Goal: Task Accomplishment & Management: Manage account settings

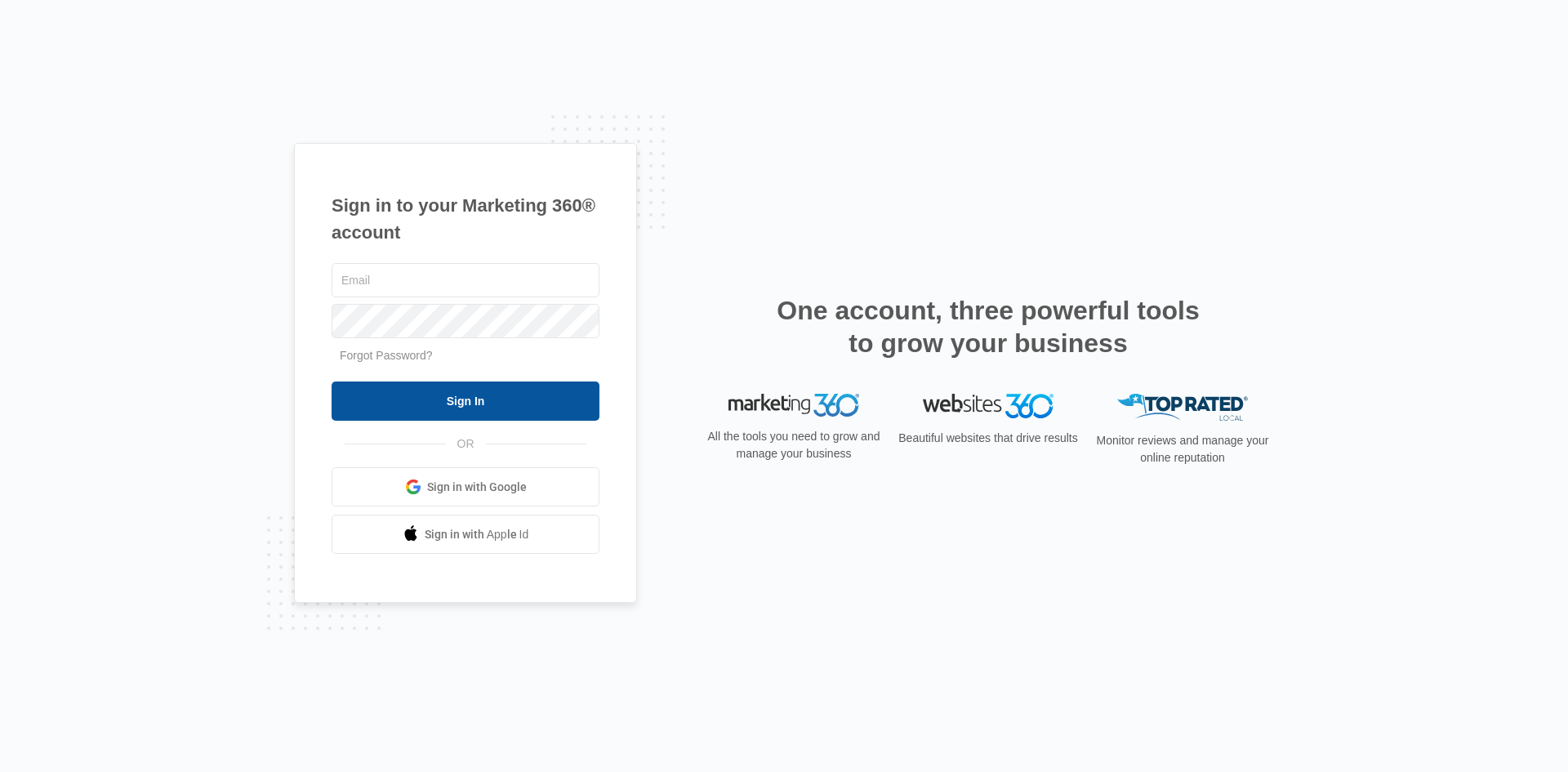
type input "[EMAIL_ADDRESS][DOMAIN_NAME]"
click at [475, 393] on input "Sign In" at bounding box center [466, 401] width 268 height 40
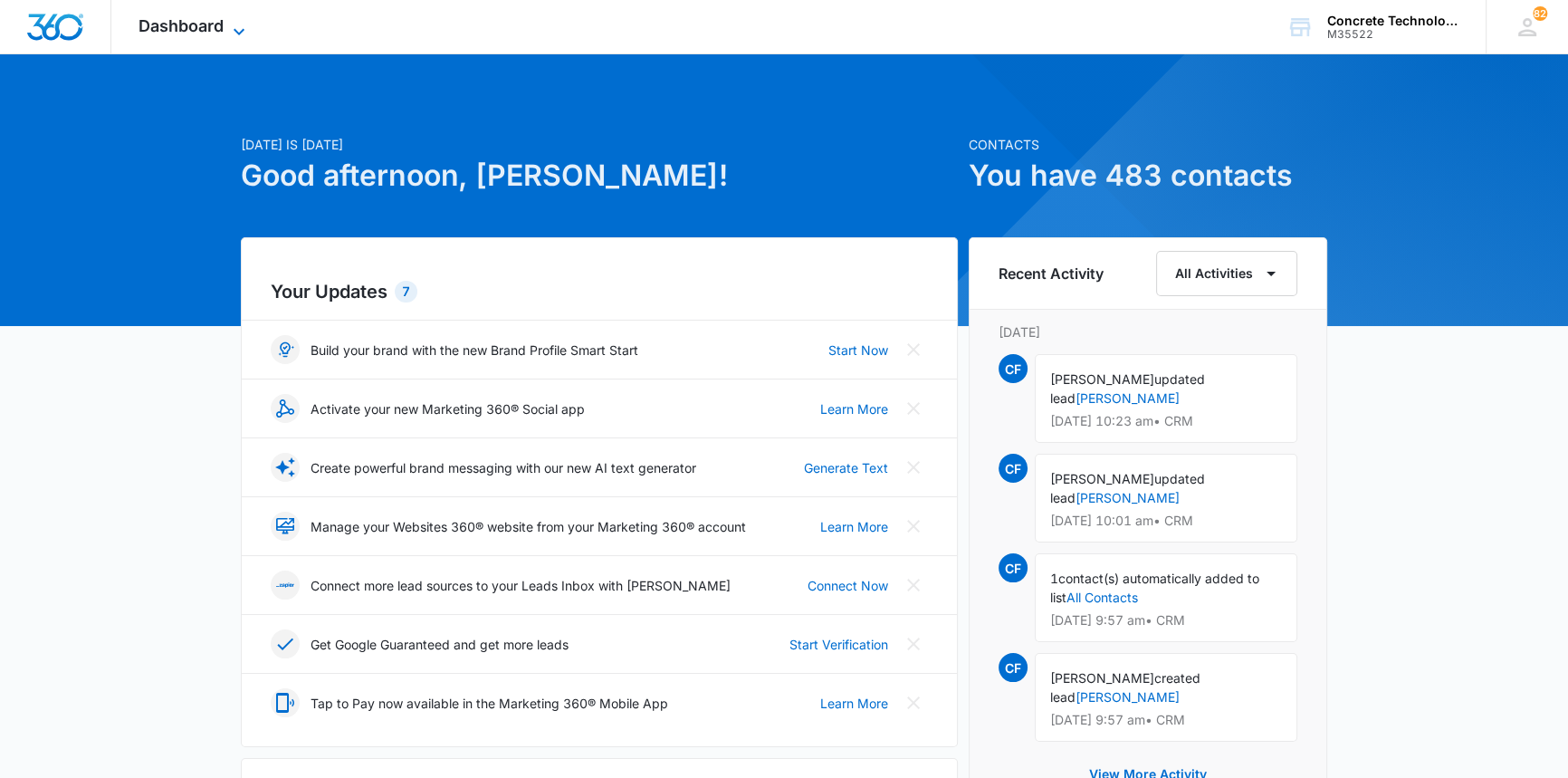
click at [198, 20] on span "Dashboard" at bounding box center [181, 25] width 85 height 19
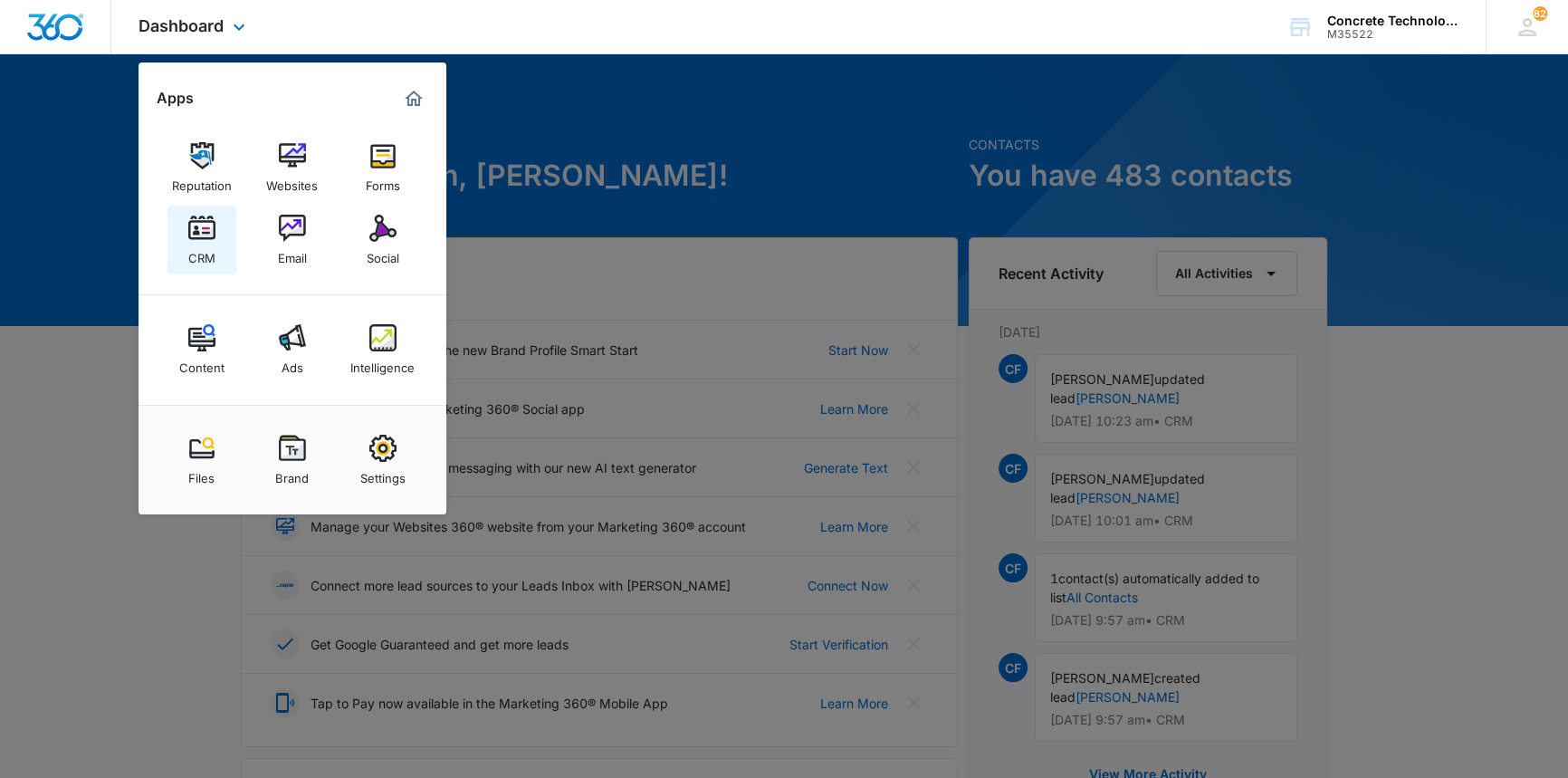
click at [201, 239] on img at bounding box center [202, 228] width 27 height 27
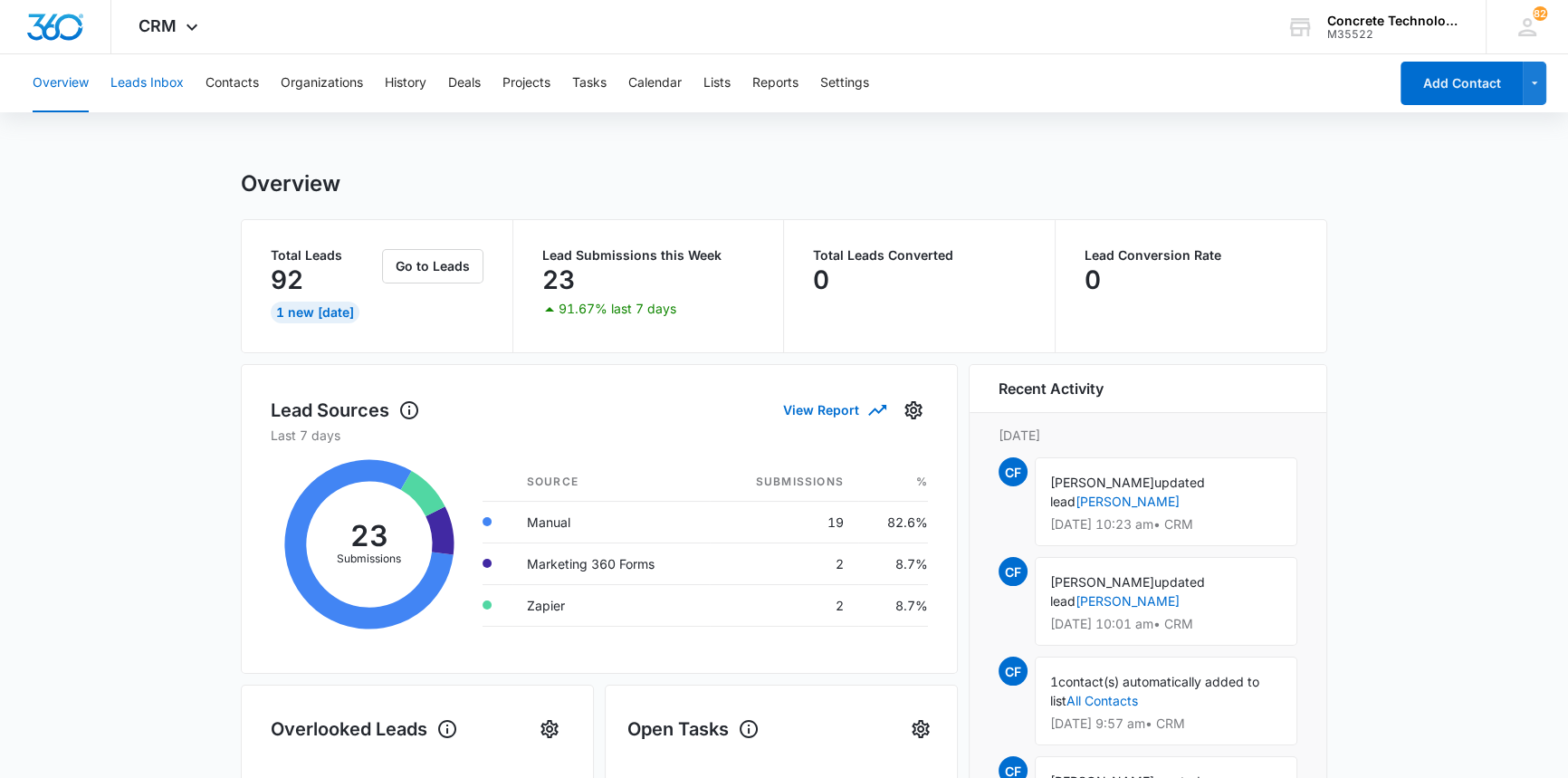
click at [146, 80] on button "Leads Inbox" at bounding box center [146, 83] width 73 height 58
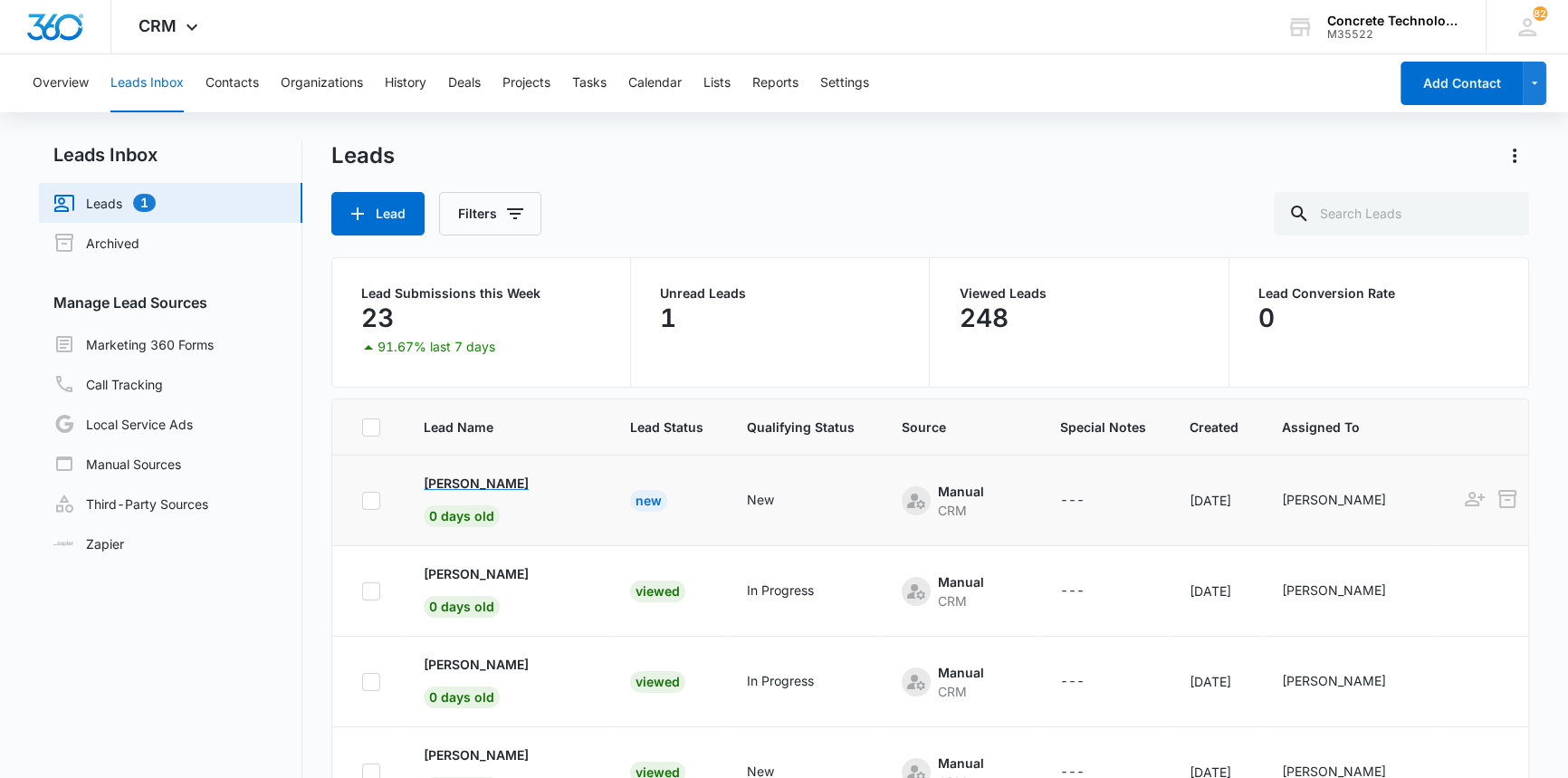
click at [451, 480] on p "Eugene Hall" at bounding box center [476, 482] width 105 height 19
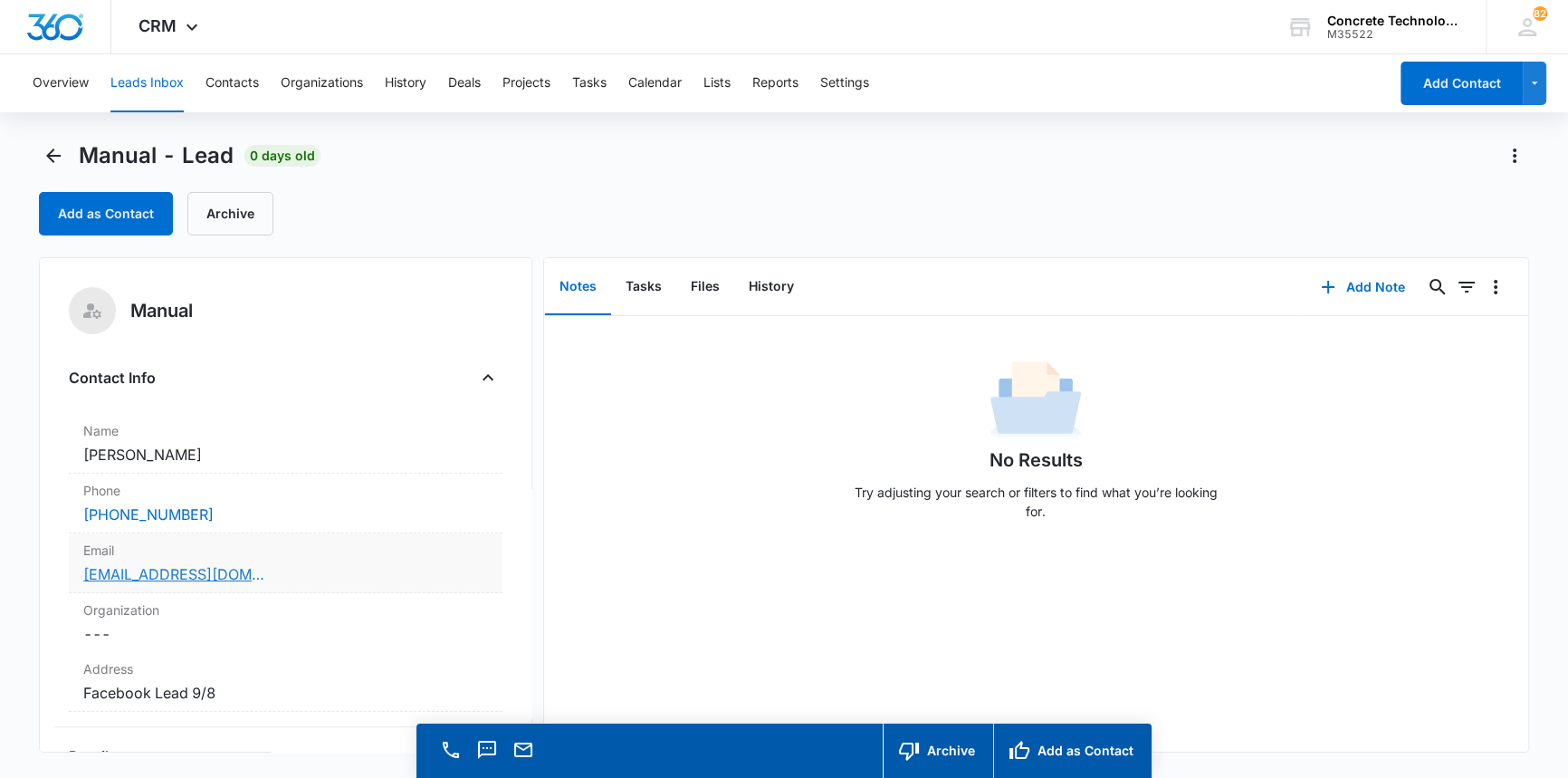
click at [136, 577] on link "eugenehall585@gmail.com" at bounding box center [174, 574] width 181 height 21
click at [1351, 288] on button "Add Note" at bounding box center [1362, 287] width 120 height 44
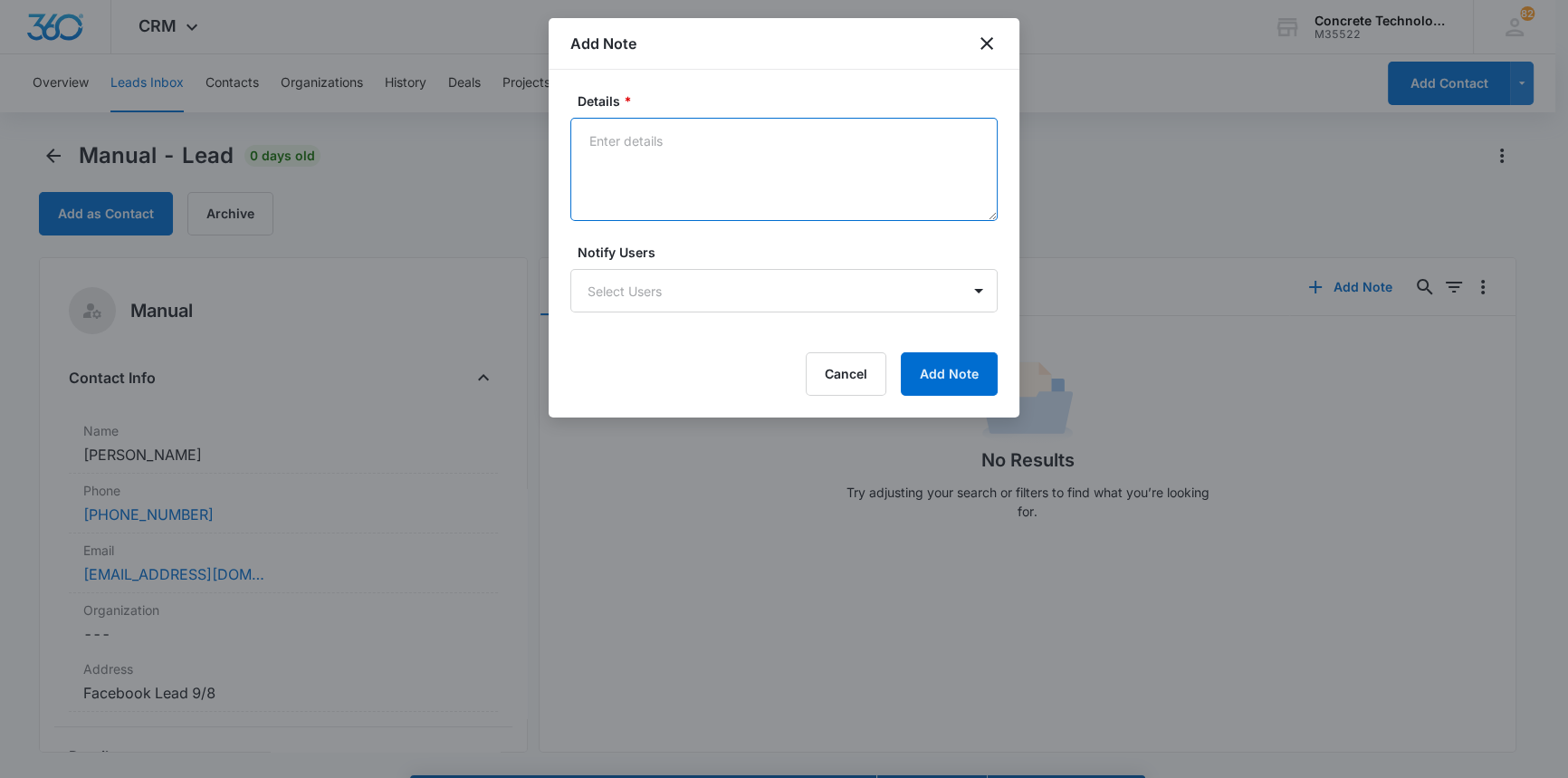
click at [594, 136] on textarea "Details *" at bounding box center [784, 170] width 427 height 103
type textarea "In TX sent email text LVM"
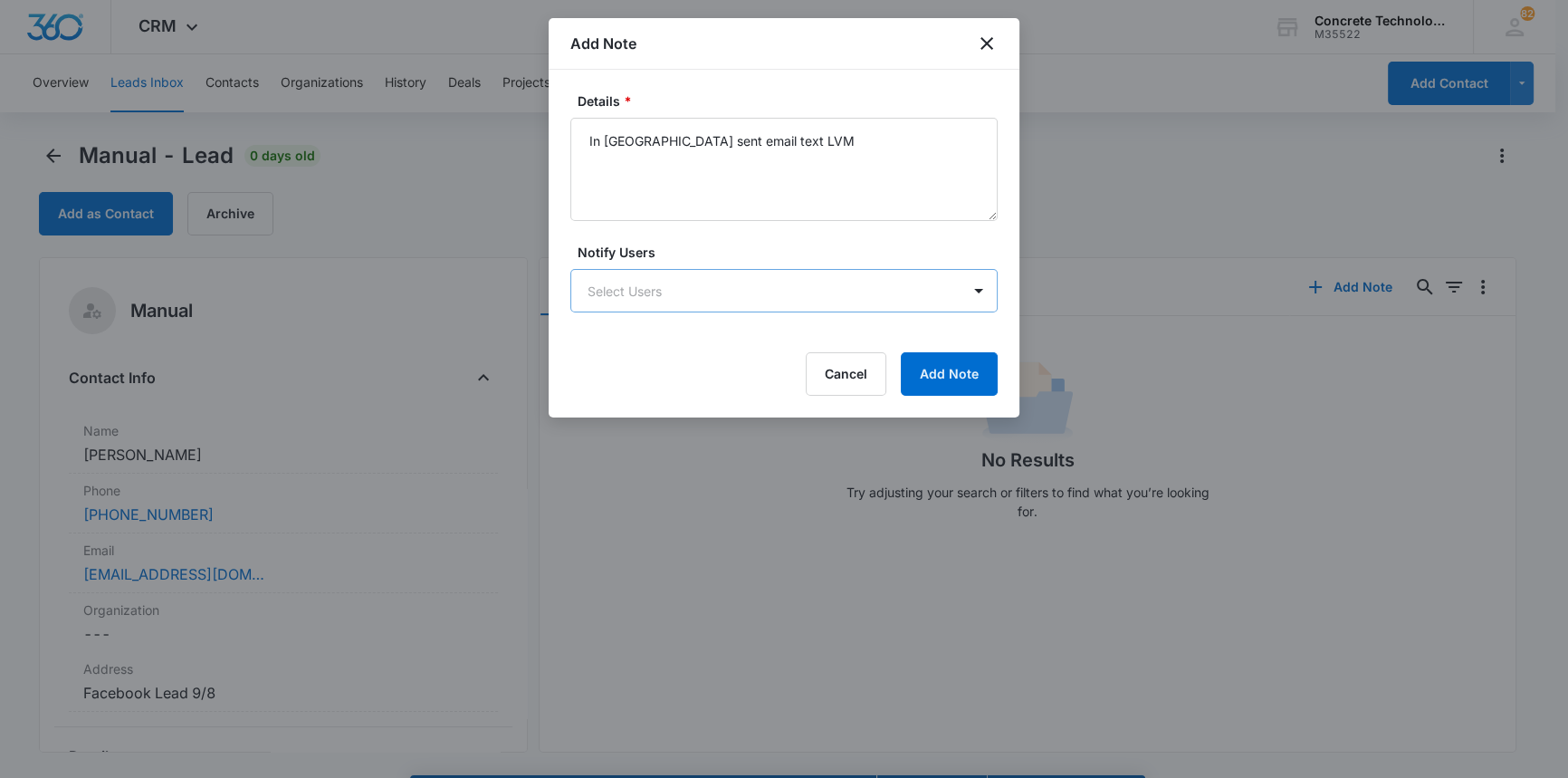
click at [628, 290] on body "CRM Apps Reputation Websites Forms CRM Email Social Content Ads Intelligence Fi…" at bounding box center [784, 415] width 1568 height 830
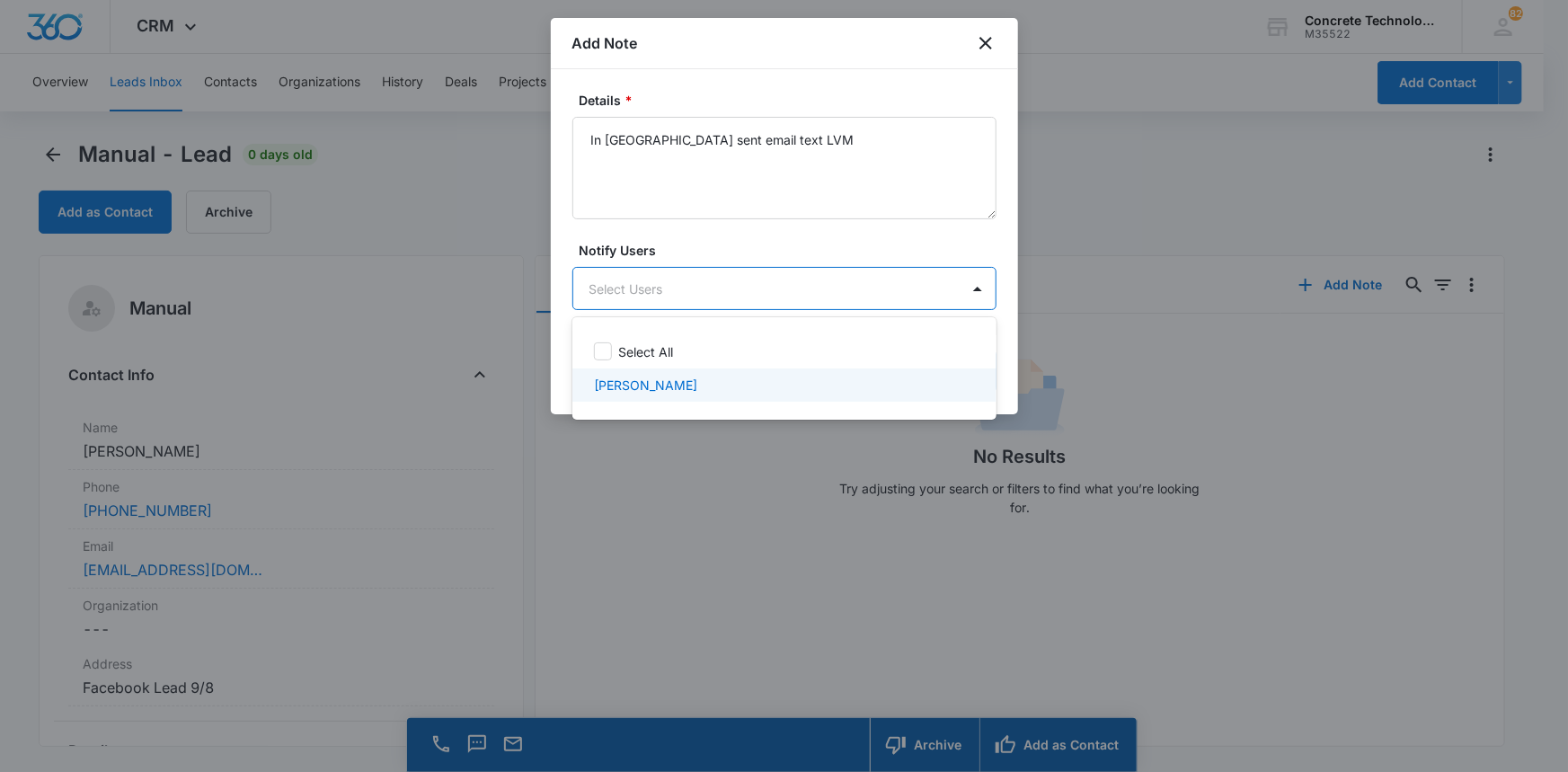
click at [640, 382] on p "Chip Fowler" at bounding box center [645, 385] width 104 height 18
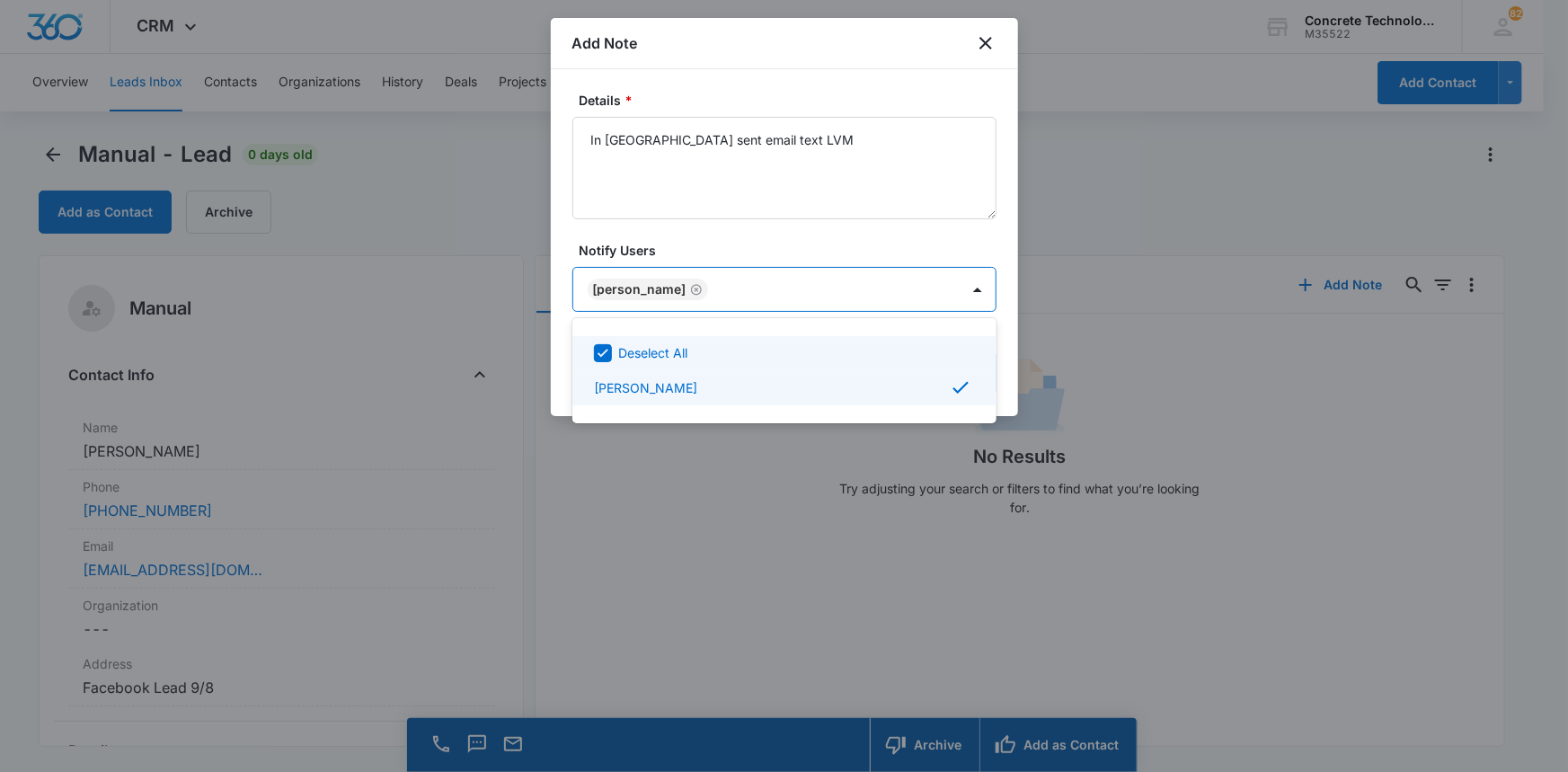
click at [934, 268] on div at bounding box center [784, 386] width 1568 height 772
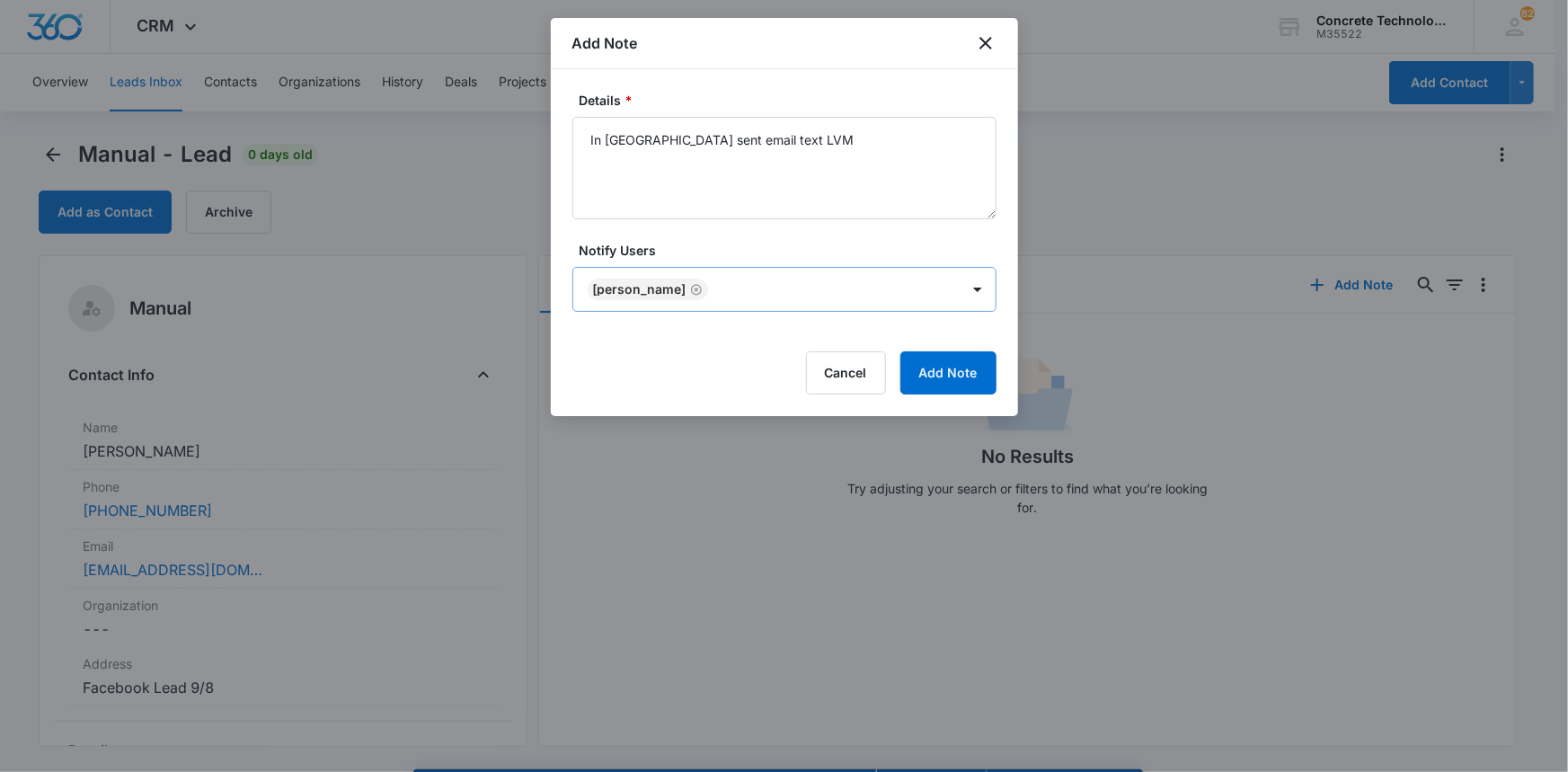
click at [939, 290] on body "CRM Apps Reputation Websites Forms CRM Email Social Content Ads Intelligence Fi…" at bounding box center [784, 412] width 1568 height 823
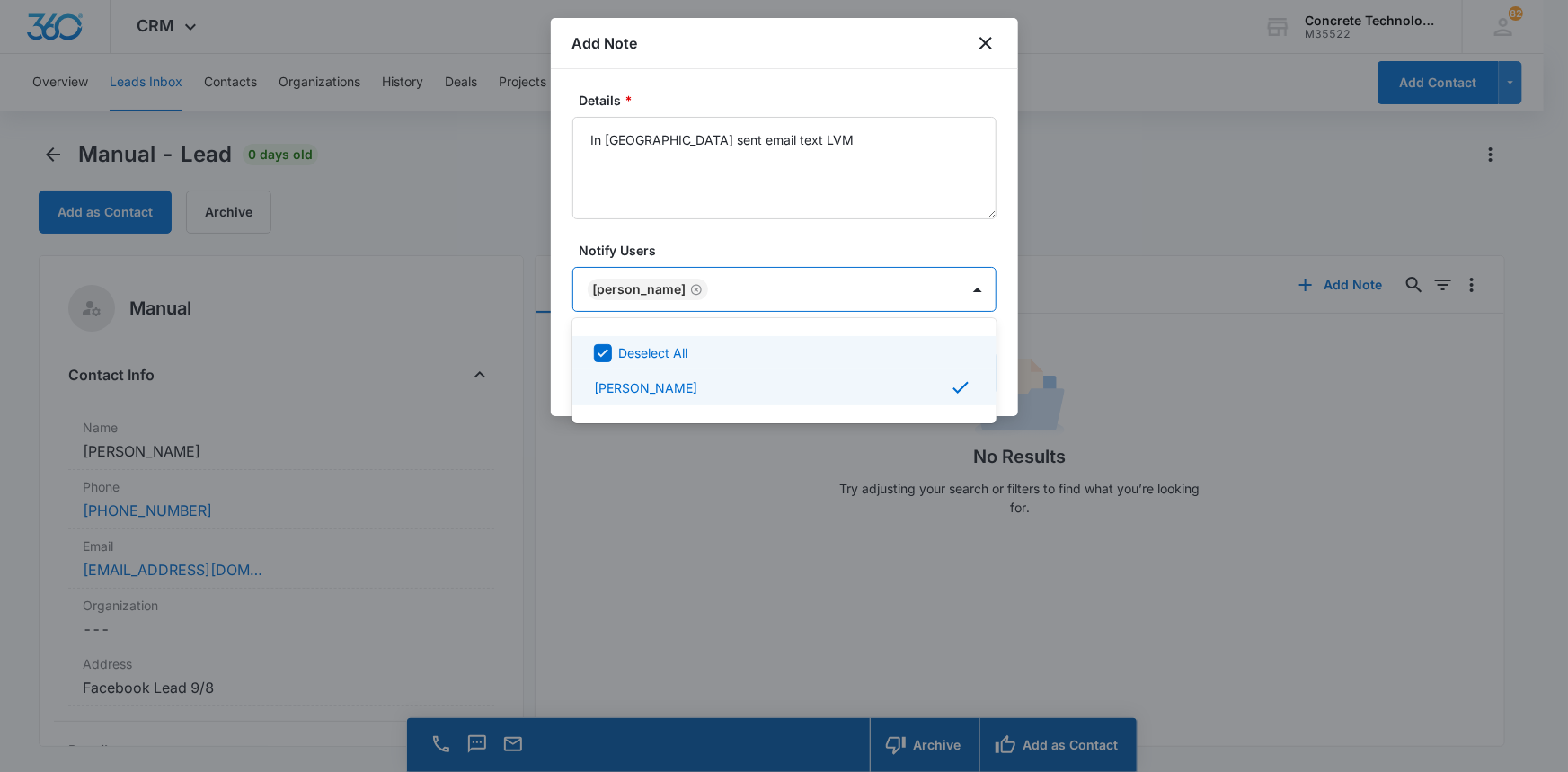
click at [939, 290] on div at bounding box center [784, 386] width 1568 height 772
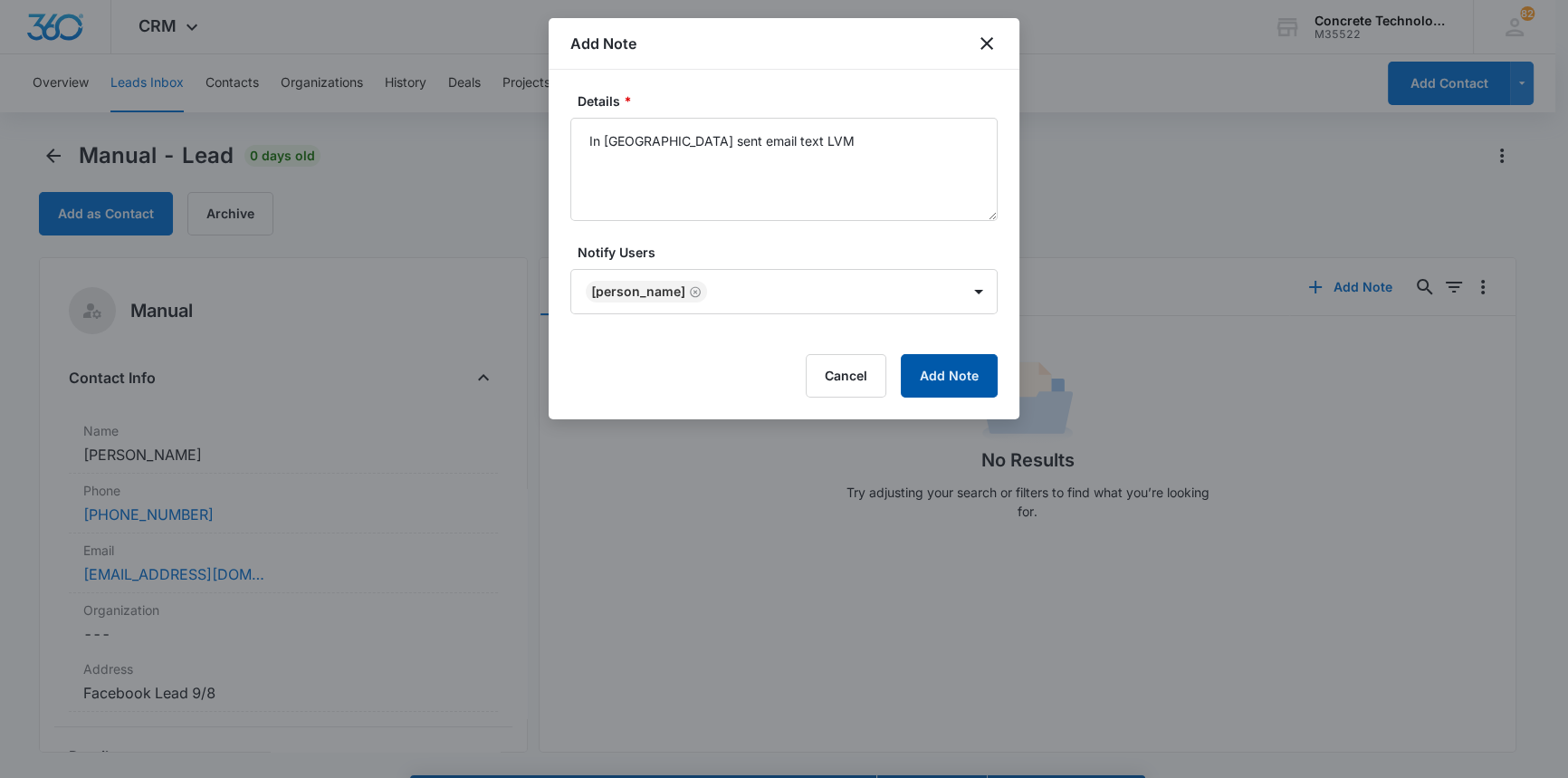
click at [945, 368] on button "Add Note" at bounding box center [948, 376] width 97 height 44
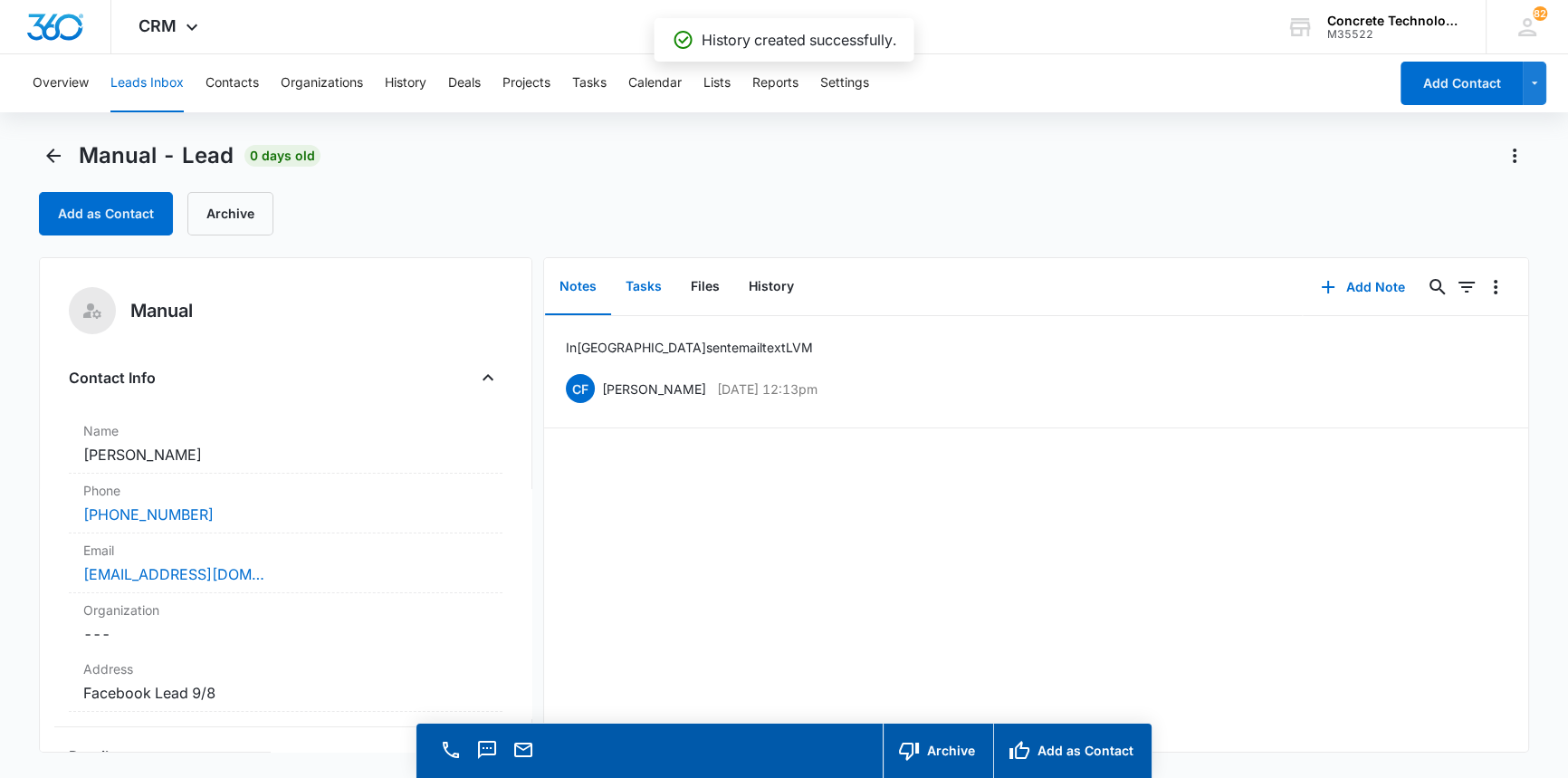
click at [635, 280] on button "Tasks" at bounding box center [643, 287] width 65 height 57
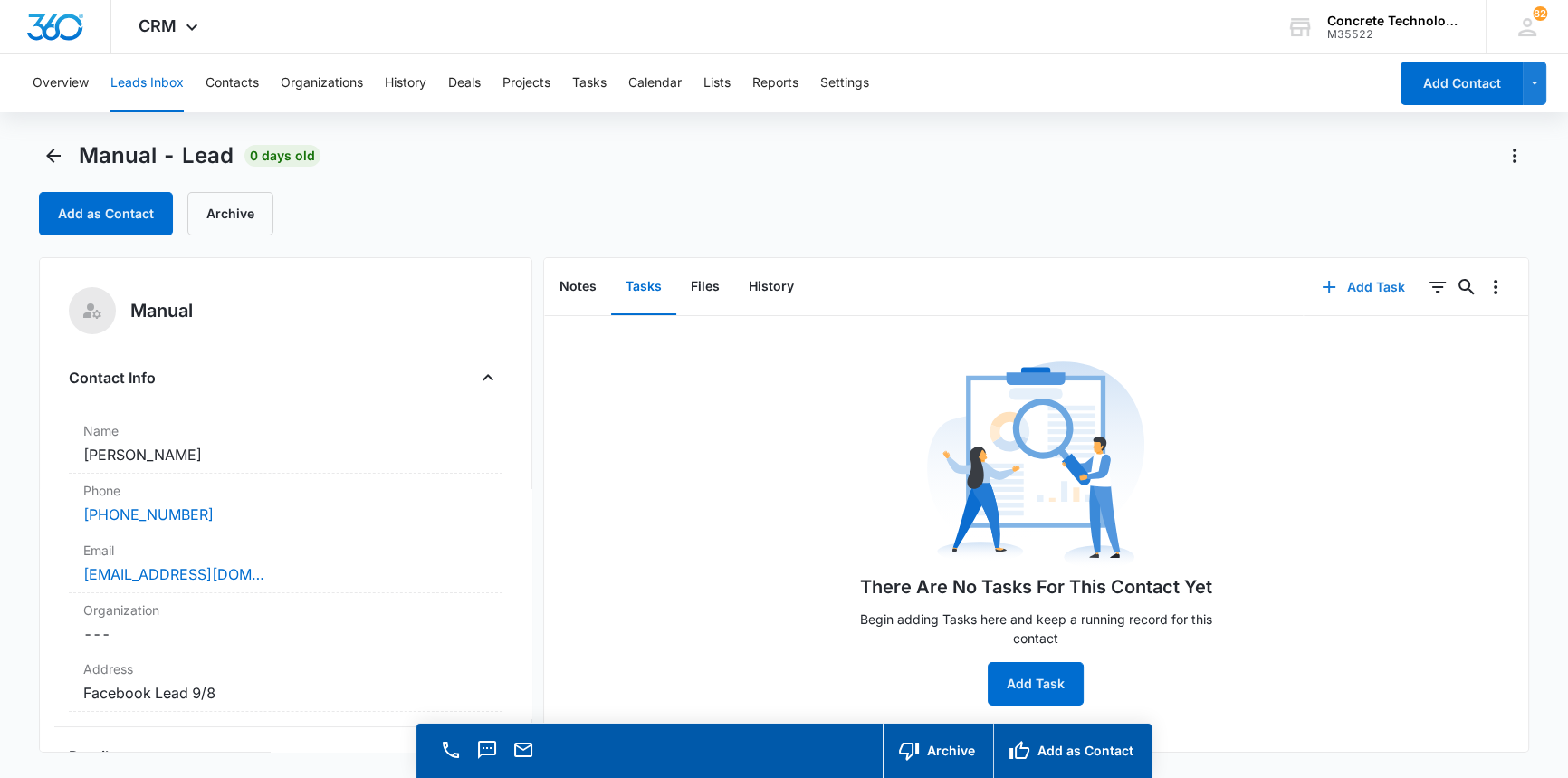
click at [1361, 283] on button "Add Task" at bounding box center [1363, 287] width 119 height 44
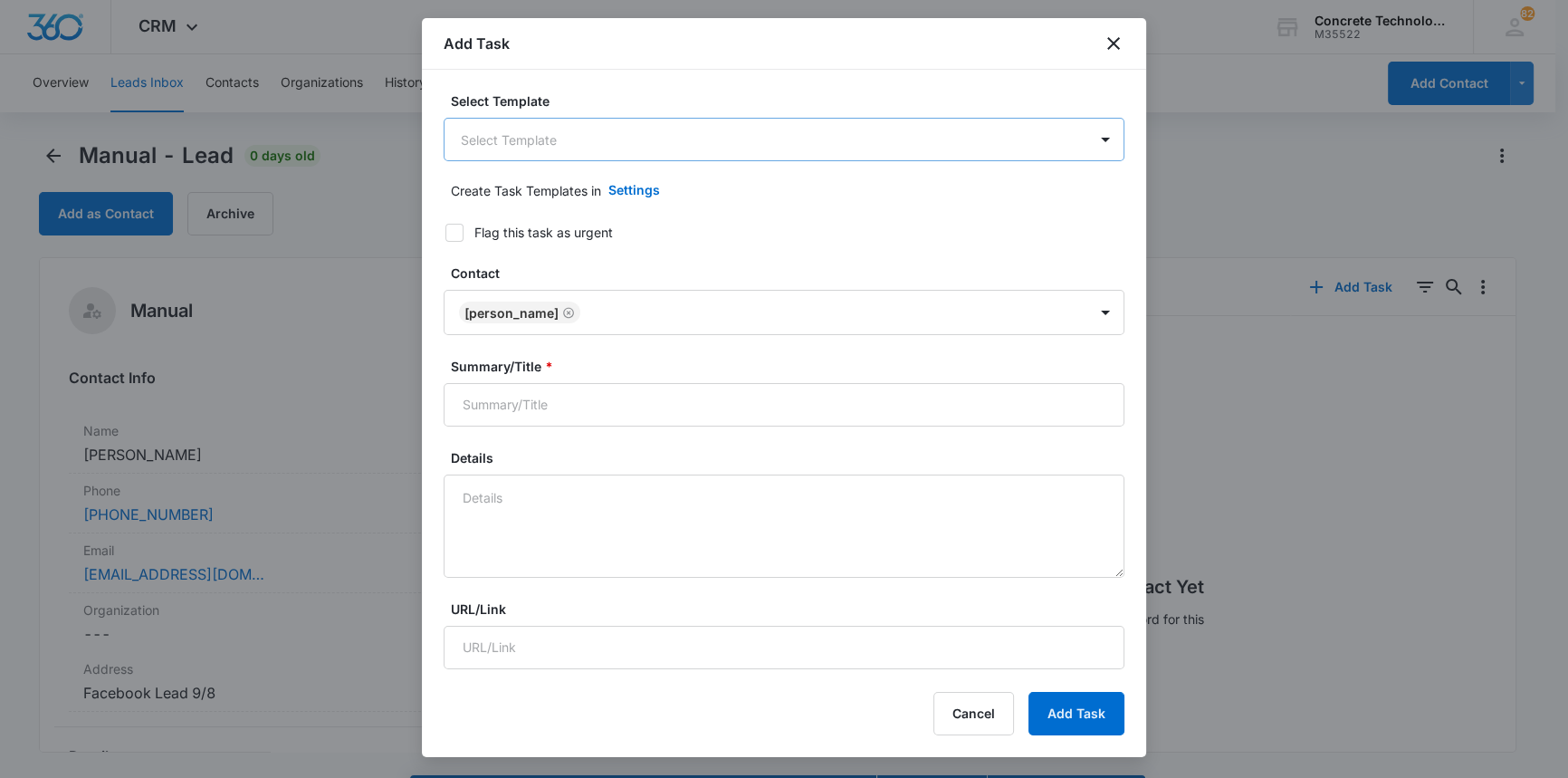
click at [574, 136] on body "CRM Apps Reputation Websites Forms CRM Email Social Content Ads Intelligence Fi…" at bounding box center [784, 415] width 1568 height 830
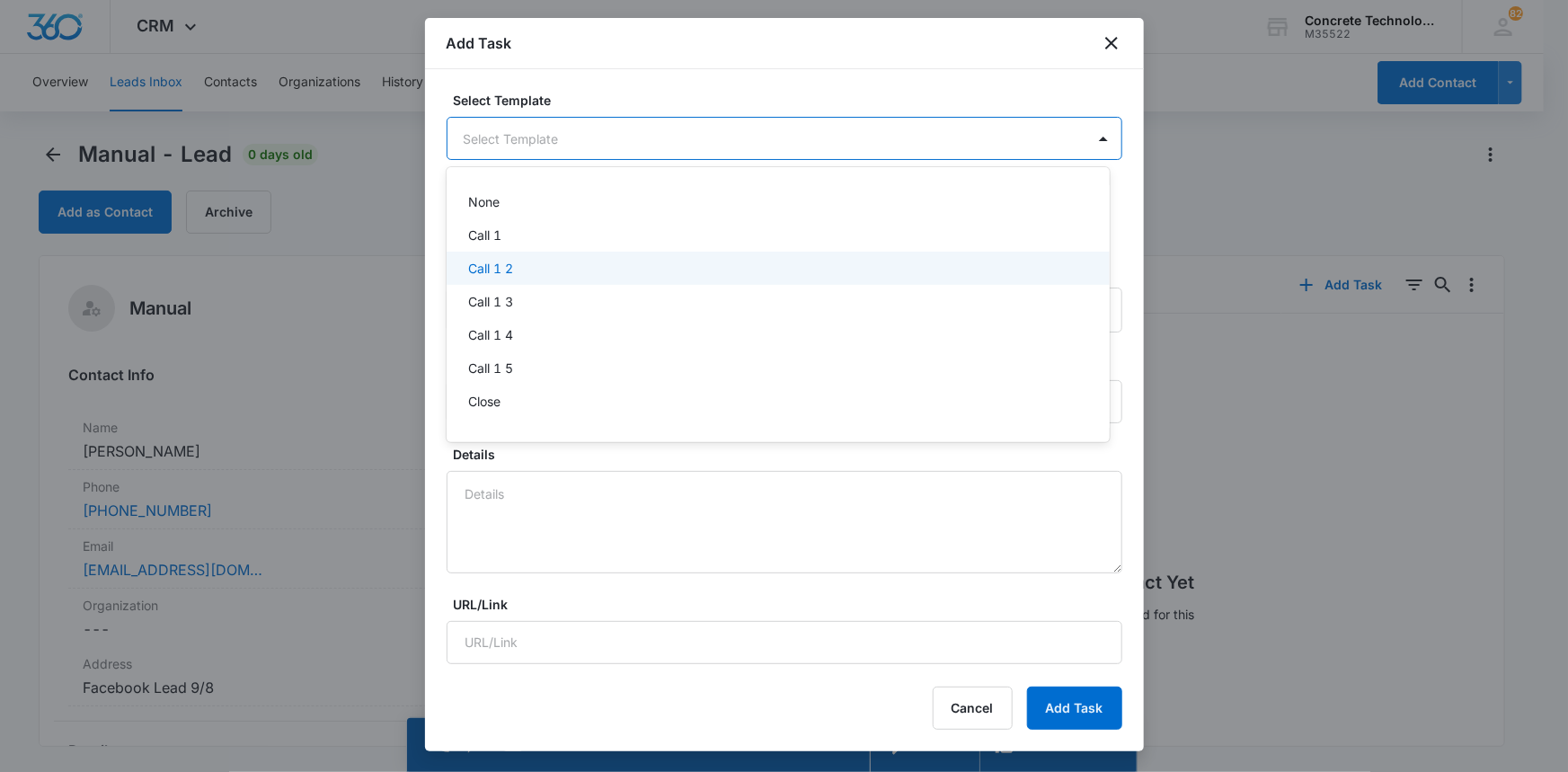
click at [495, 266] on p "Call 1 2" at bounding box center [490, 267] width 45 height 18
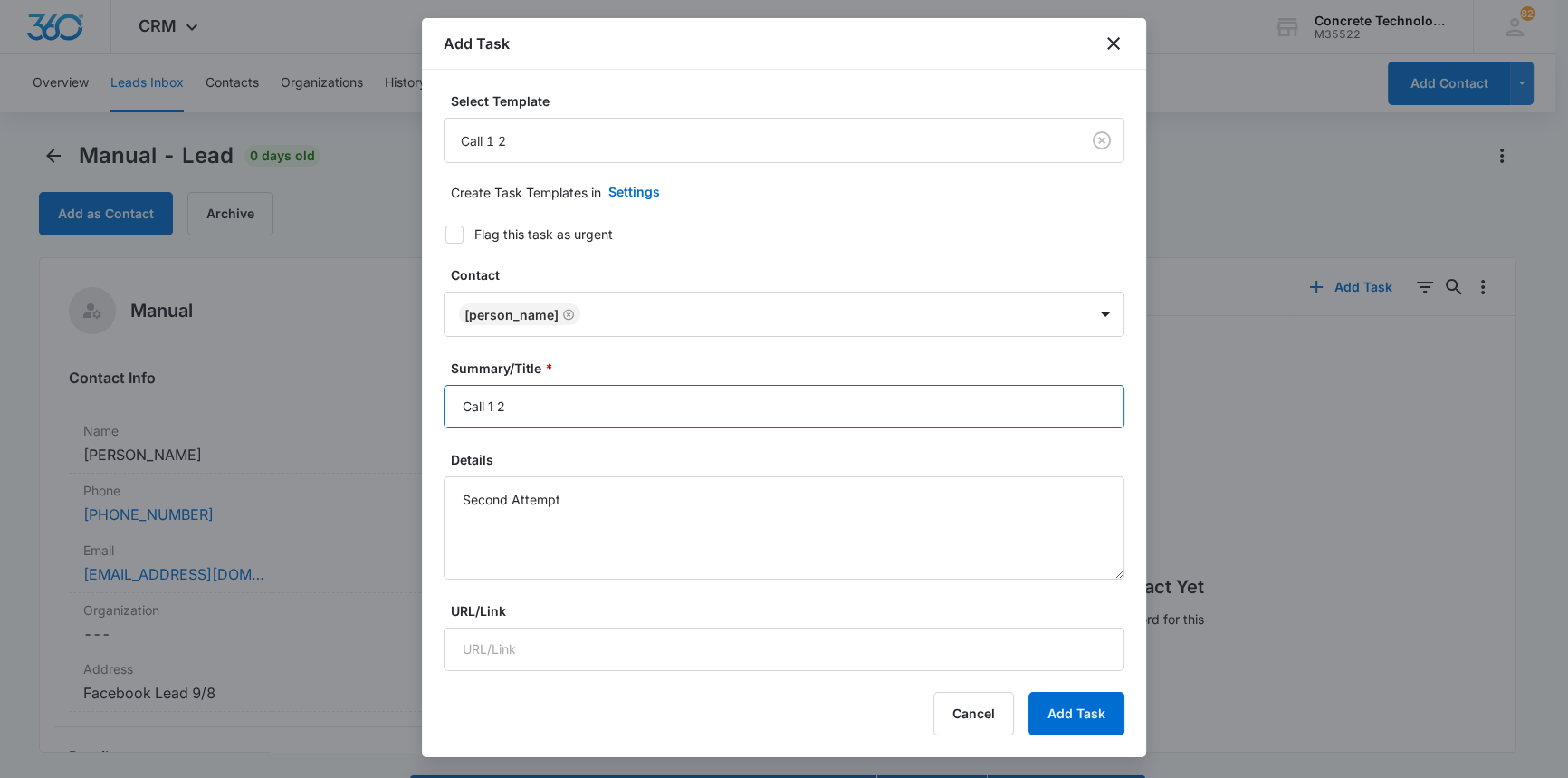
click at [495, 407] on input "Call 1 2" at bounding box center [784, 406] width 681 height 44
drag, startPoint x: 495, startPoint y: 407, endPoint x: 1171, endPoint y: 681, distance: 729.4
click at [1171, 681] on body "CRM Apps Reputation Websites Forms CRM Email Social Content Ads Intelligence Fi…" at bounding box center [784, 415] width 1568 height 830
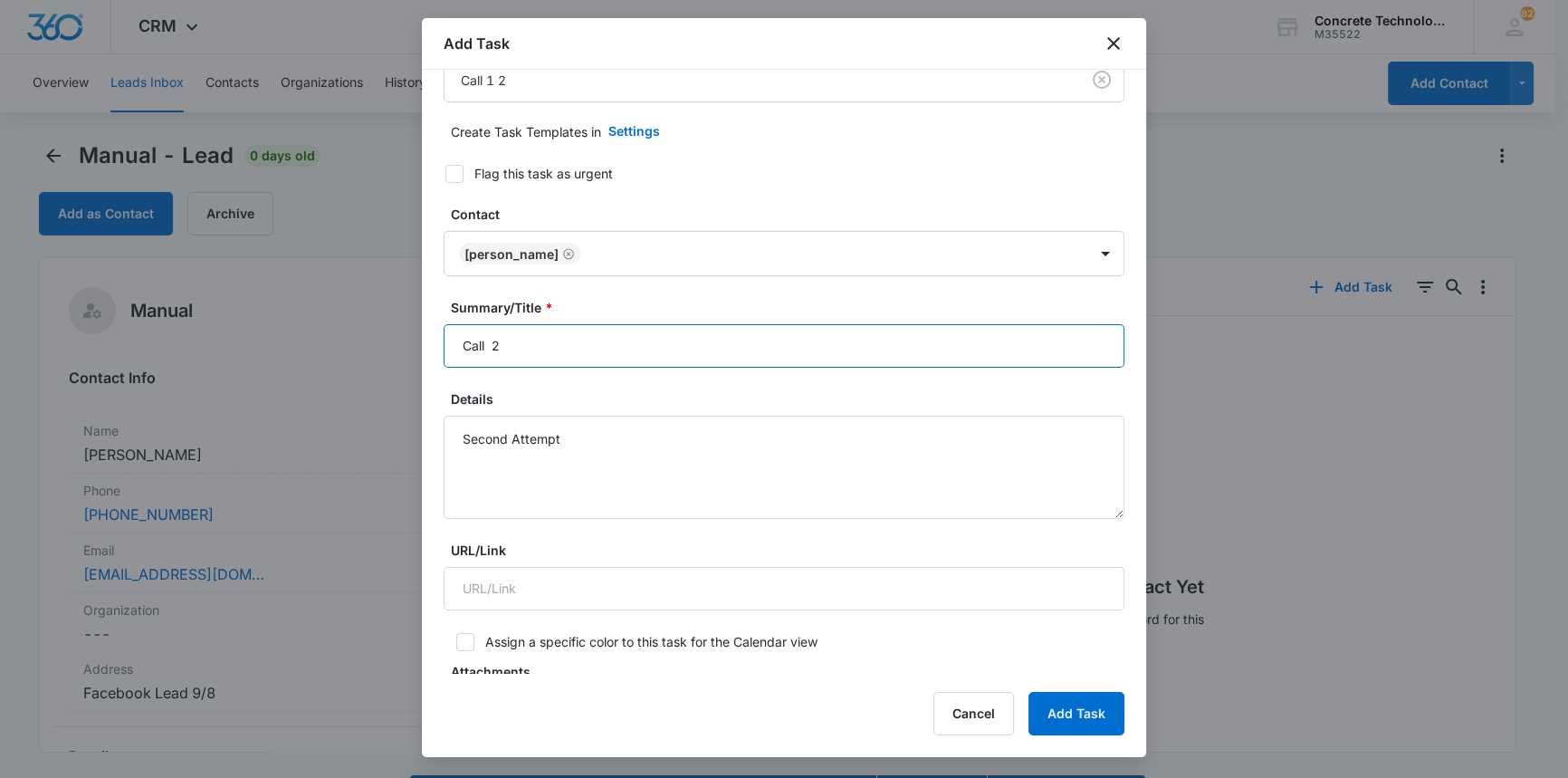
type input "Call 2"
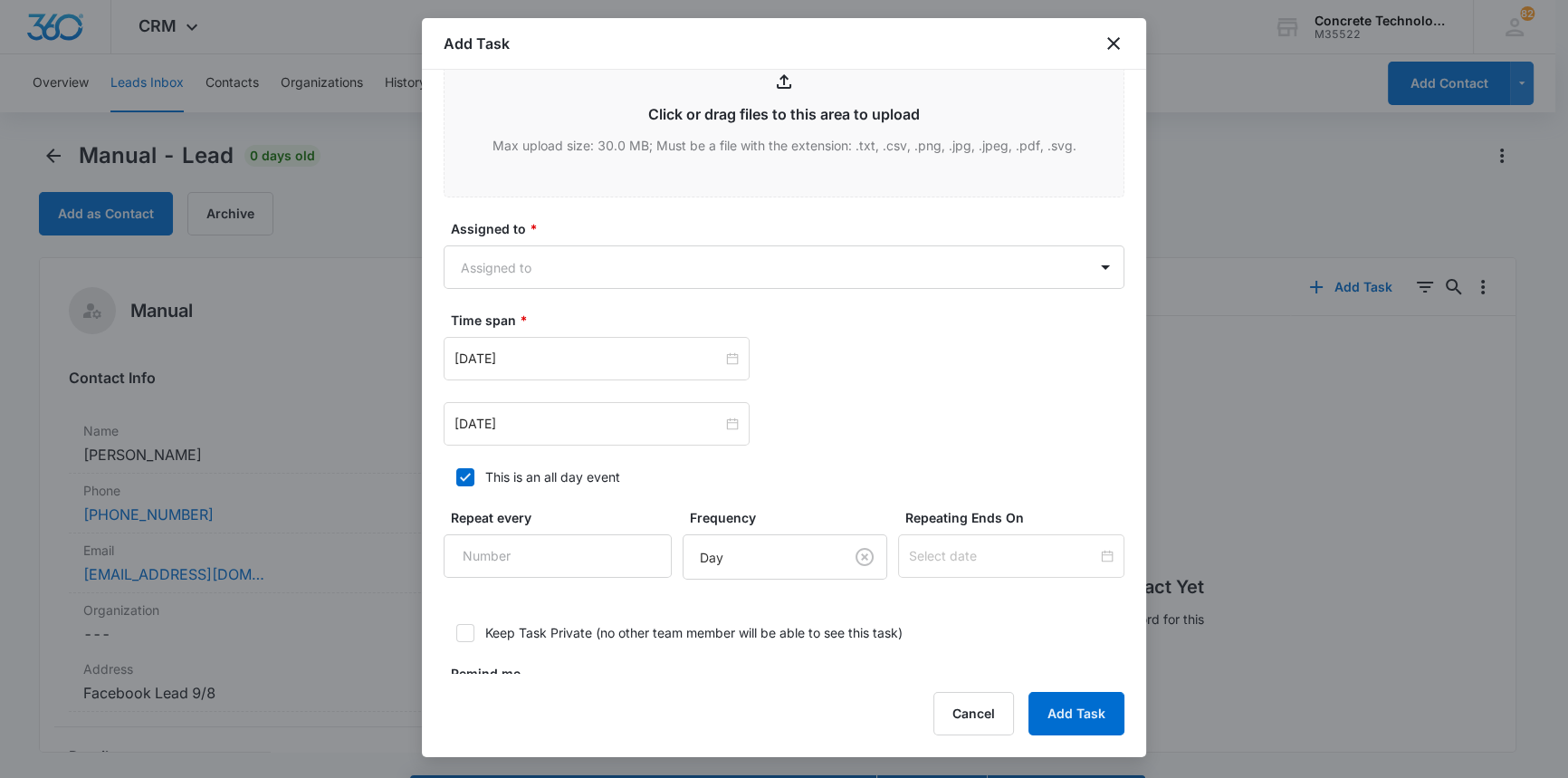
scroll to position [788, 0]
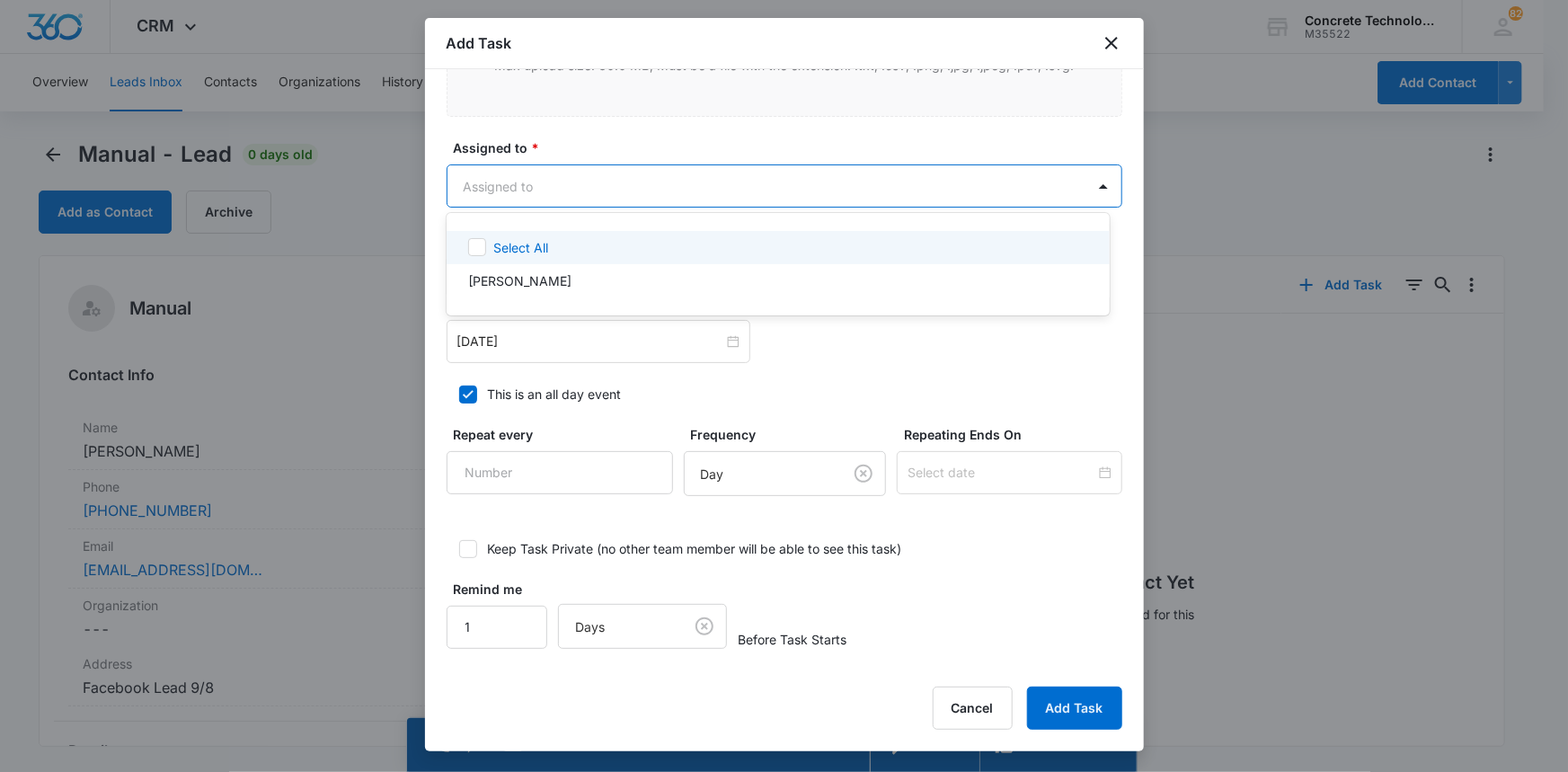
click at [485, 183] on body "CRM Apps Reputation Websites Forms CRM Email Social Content Ads Intelligence Fi…" at bounding box center [784, 386] width 1568 height 772
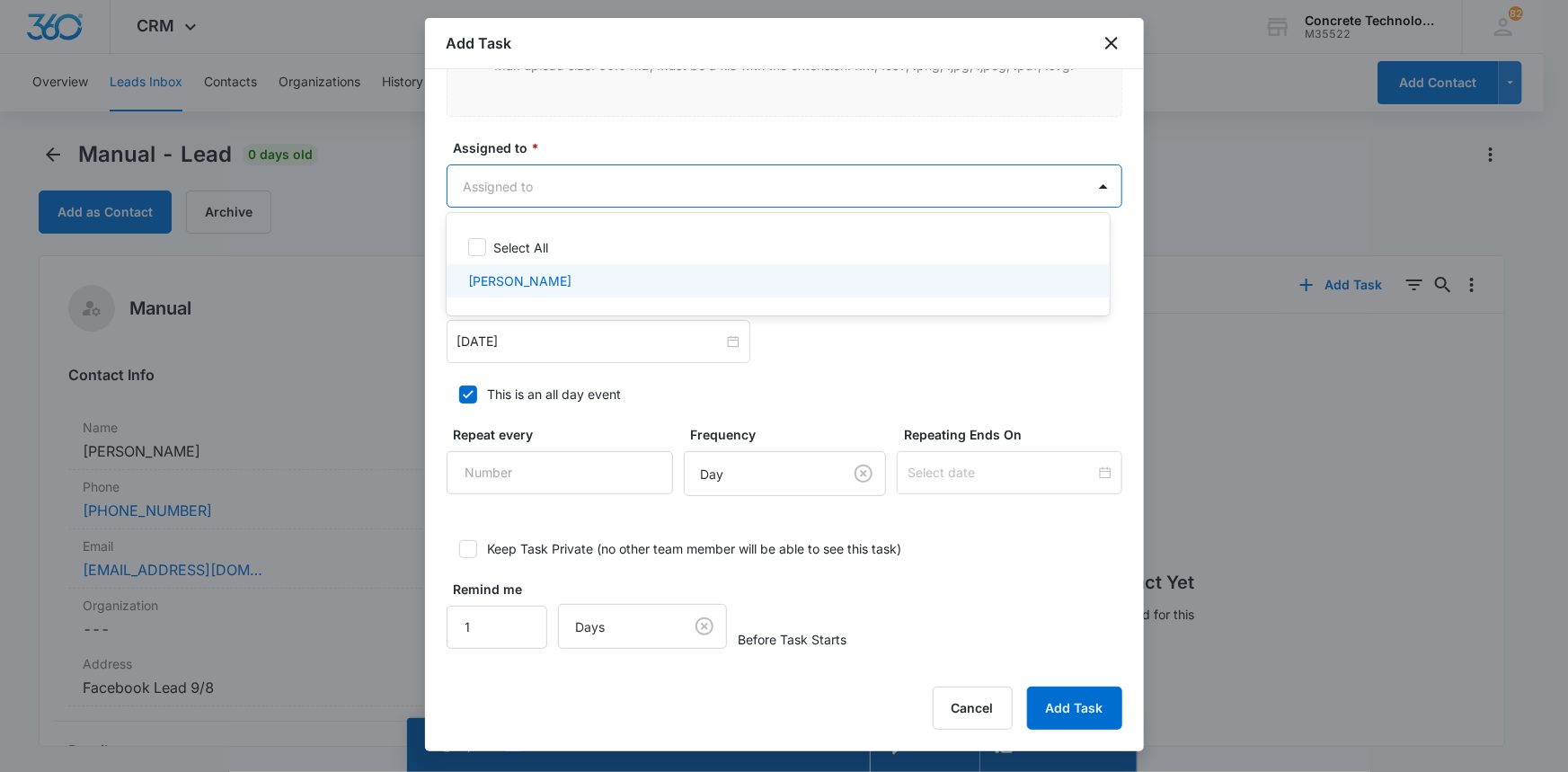
click at [512, 280] on p "Chip Fowler" at bounding box center [519, 280] width 104 height 18
checkbox input "true"
click at [512, 340] on div at bounding box center [784, 386] width 1568 height 772
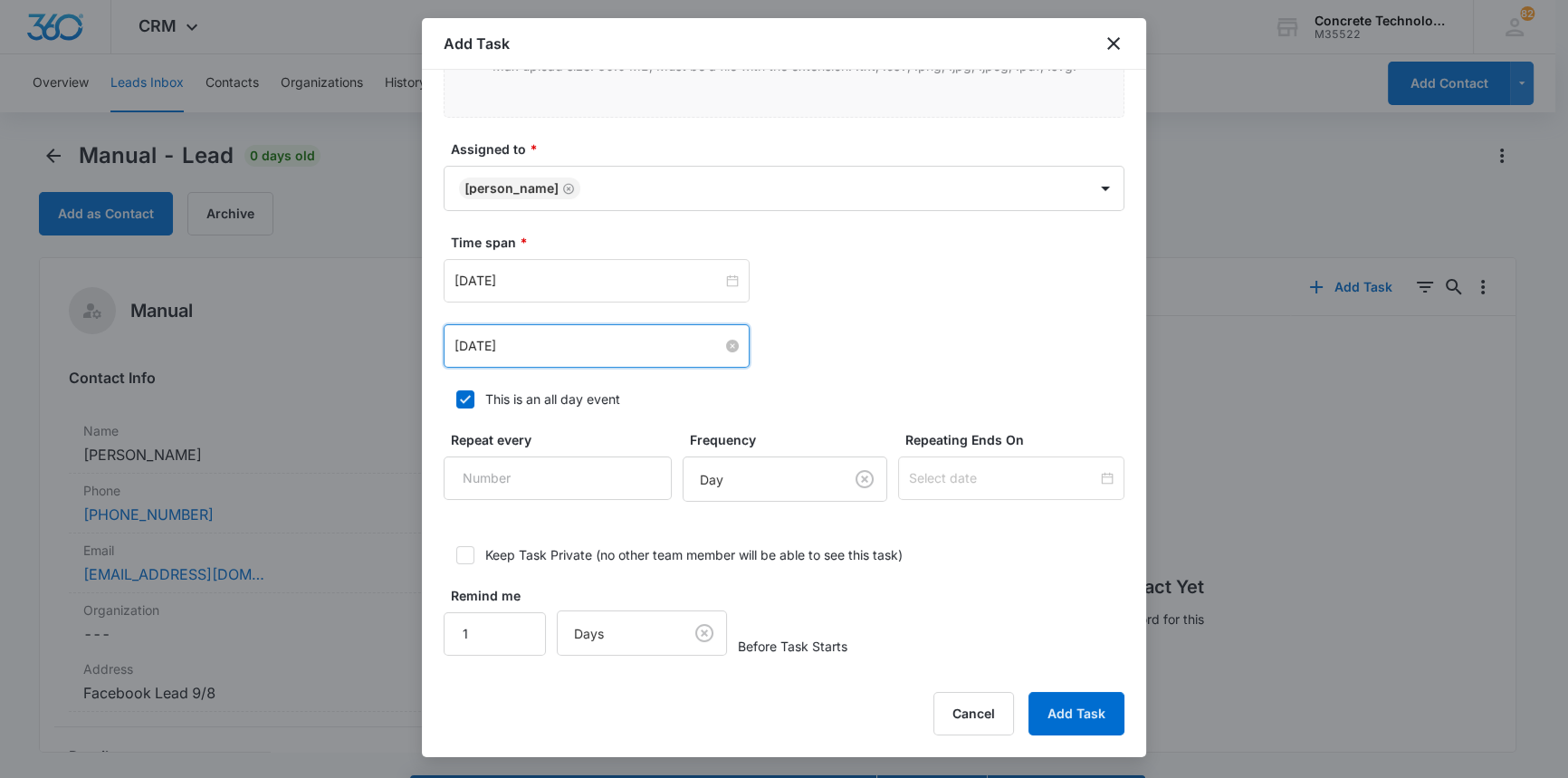
click at [516, 343] on input "Aug 5, 2025" at bounding box center [588, 346] width 268 height 20
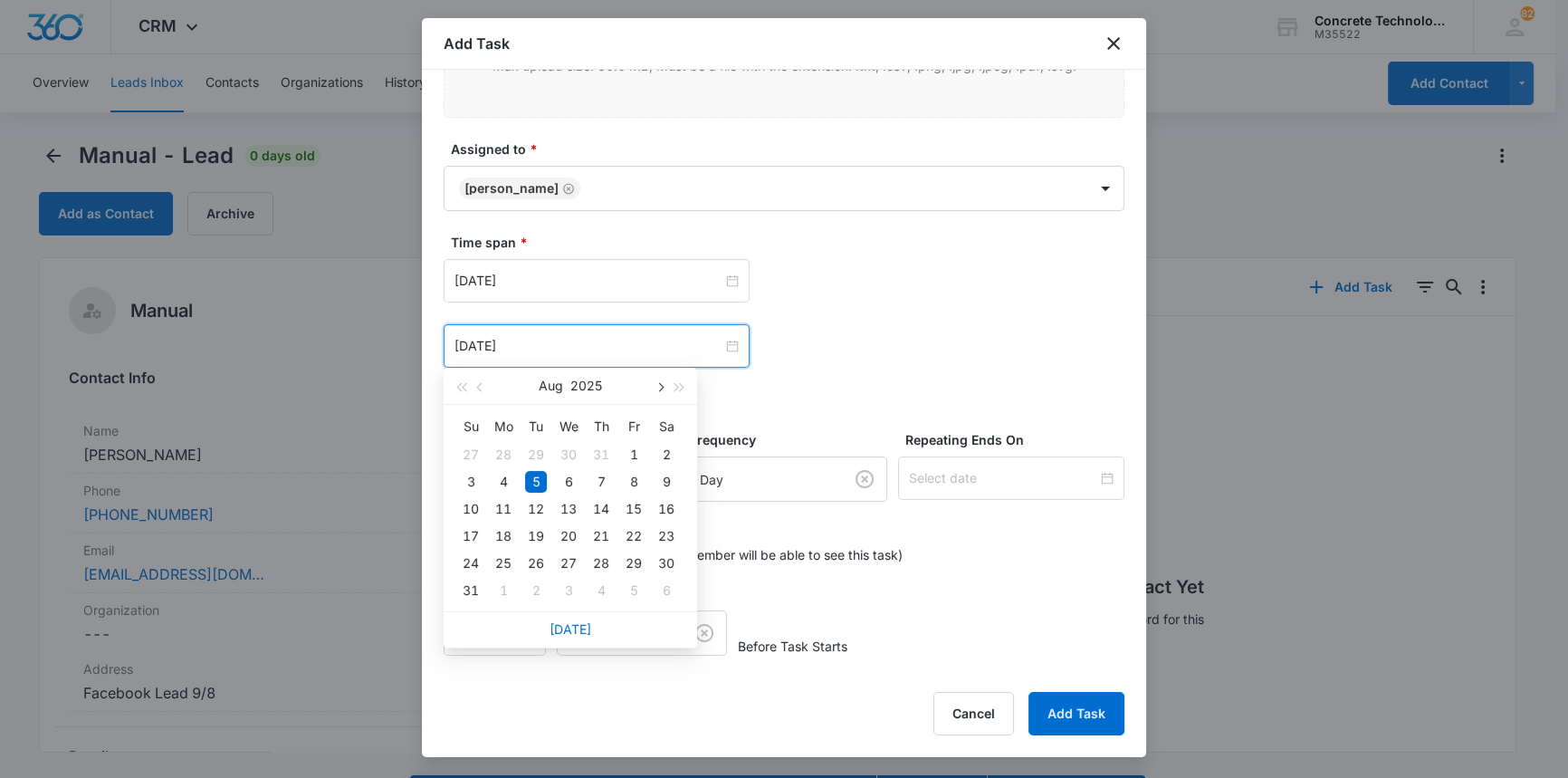
click at [660, 386] on span "button" at bounding box center [659, 387] width 9 height 9
type input "Sep 9, 2025"
click at [540, 481] on div "9" at bounding box center [536, 481] width 21 height 21
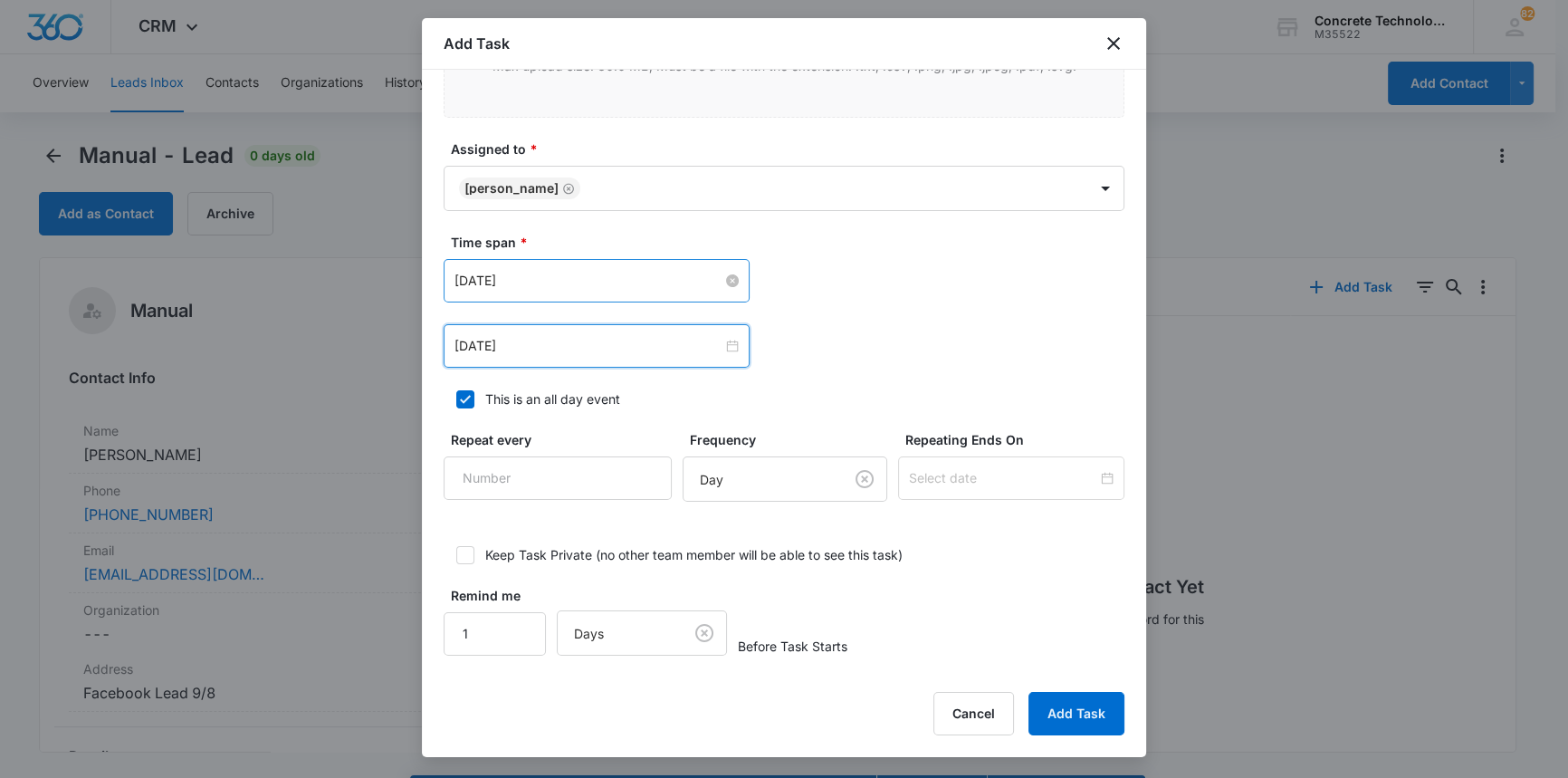
click at [543, 276] on input "Aug 5, 2025" at bounding box center [588, 280] width 268 height 20
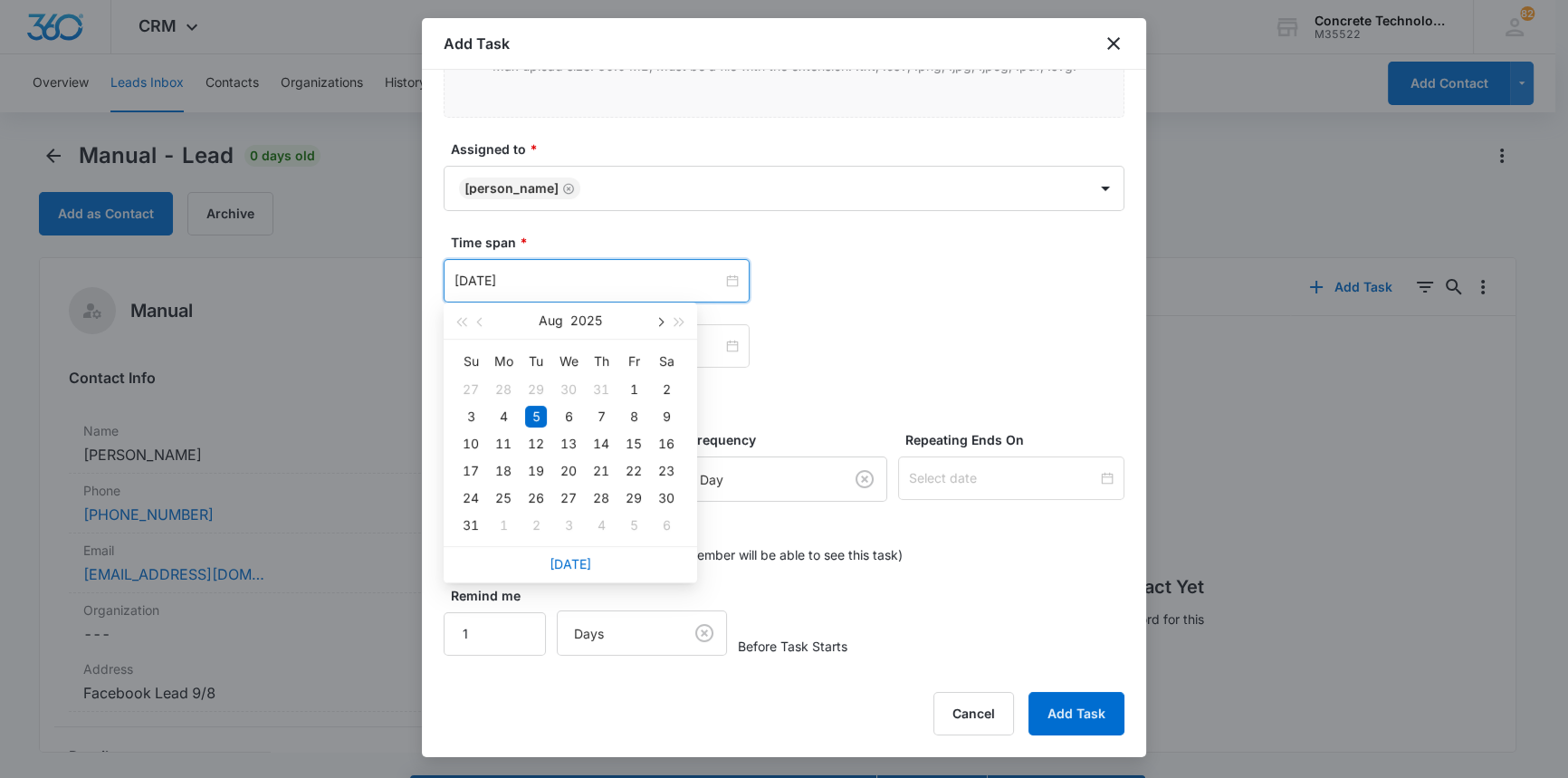
click at [659, 319] on span "button" at bounding box center [659, 322] width 9 height 9
type input "Sep 9, 2025"
click at [535, 419] on div "9" at bounding box center [536, 417] width 21 height 21
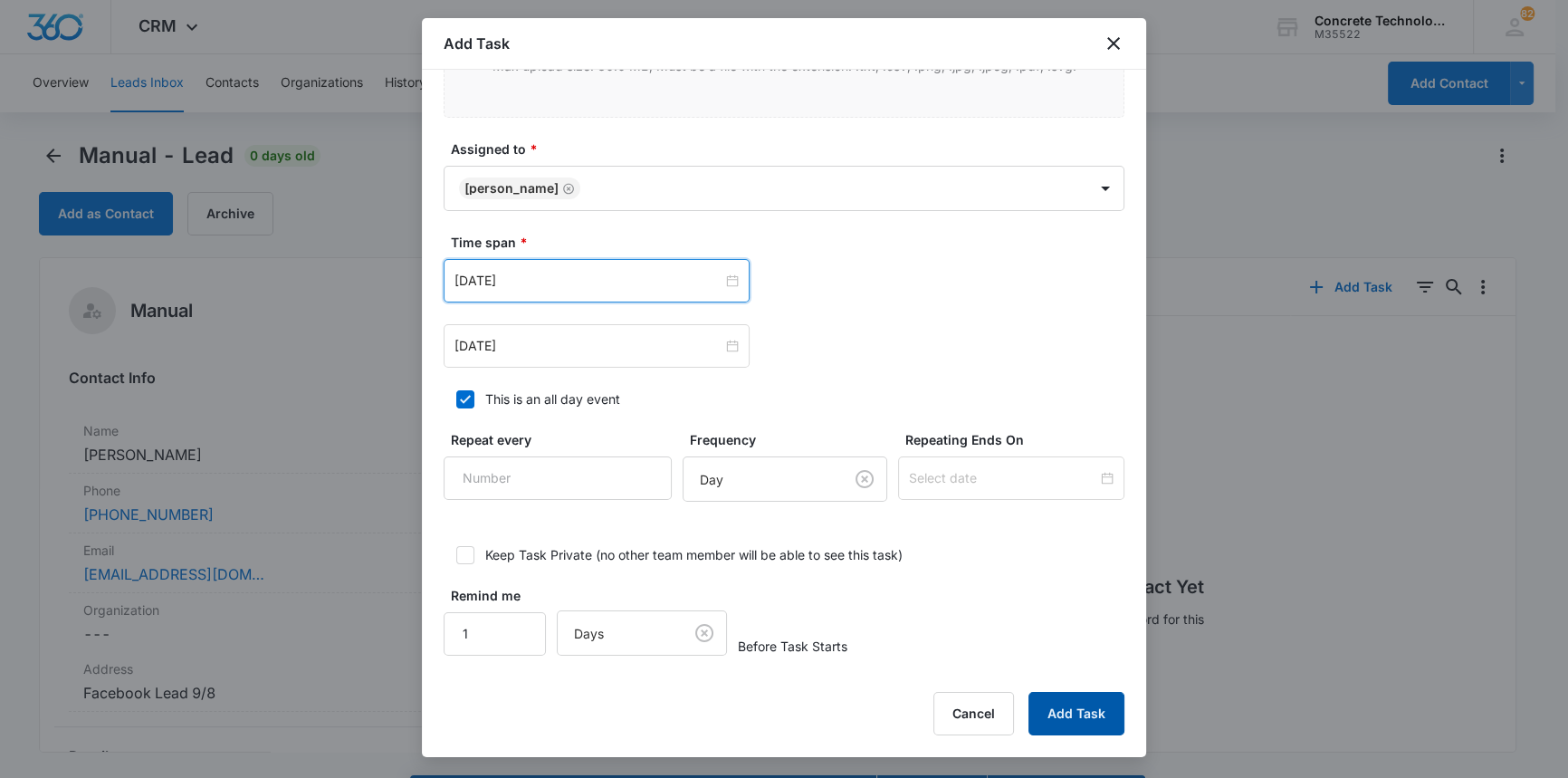
click at [1087, 708] on button "Add Task" at bounding box center [1076, 714] width 96 height 44
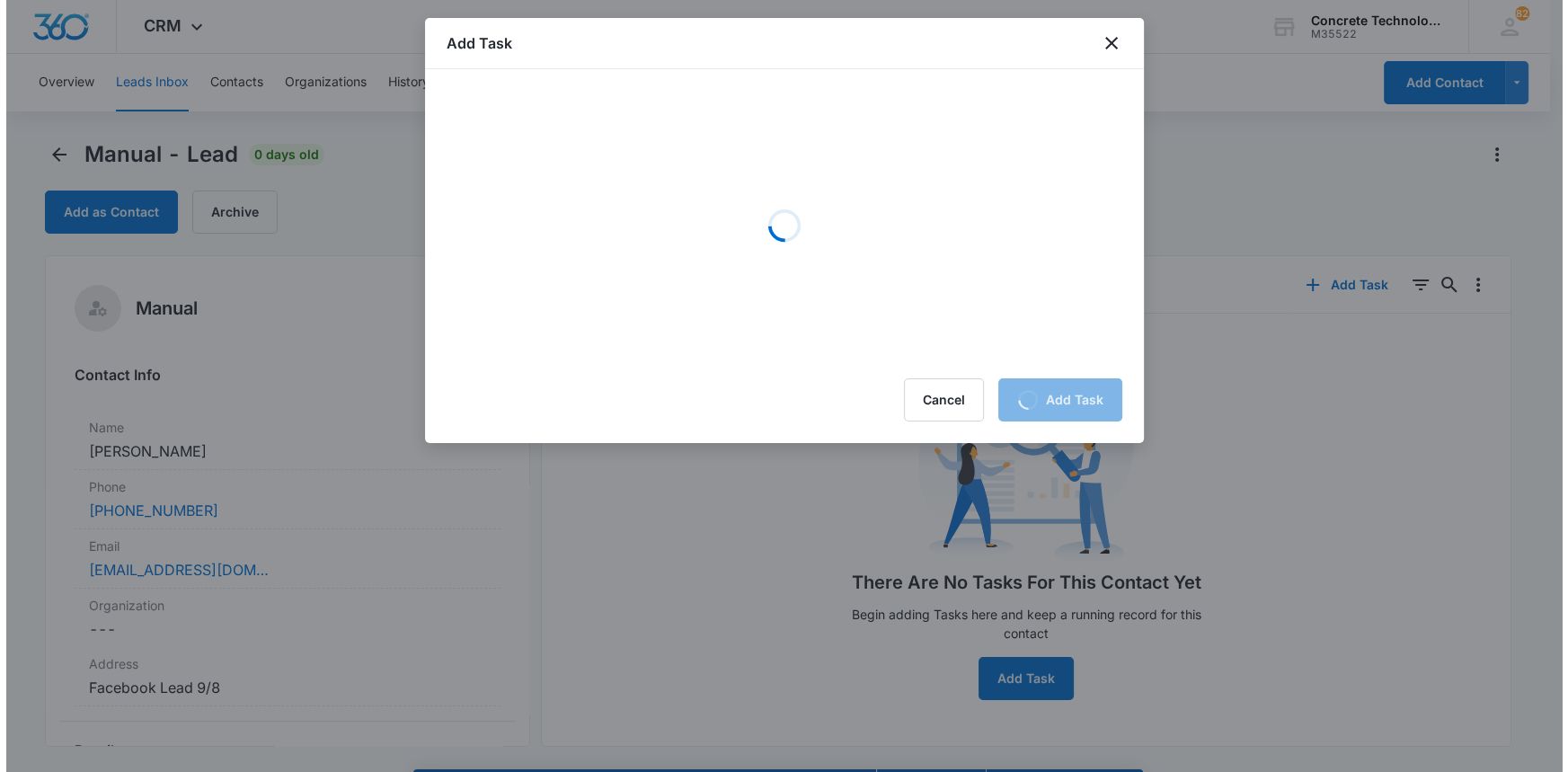
scroll to position [0, 0]
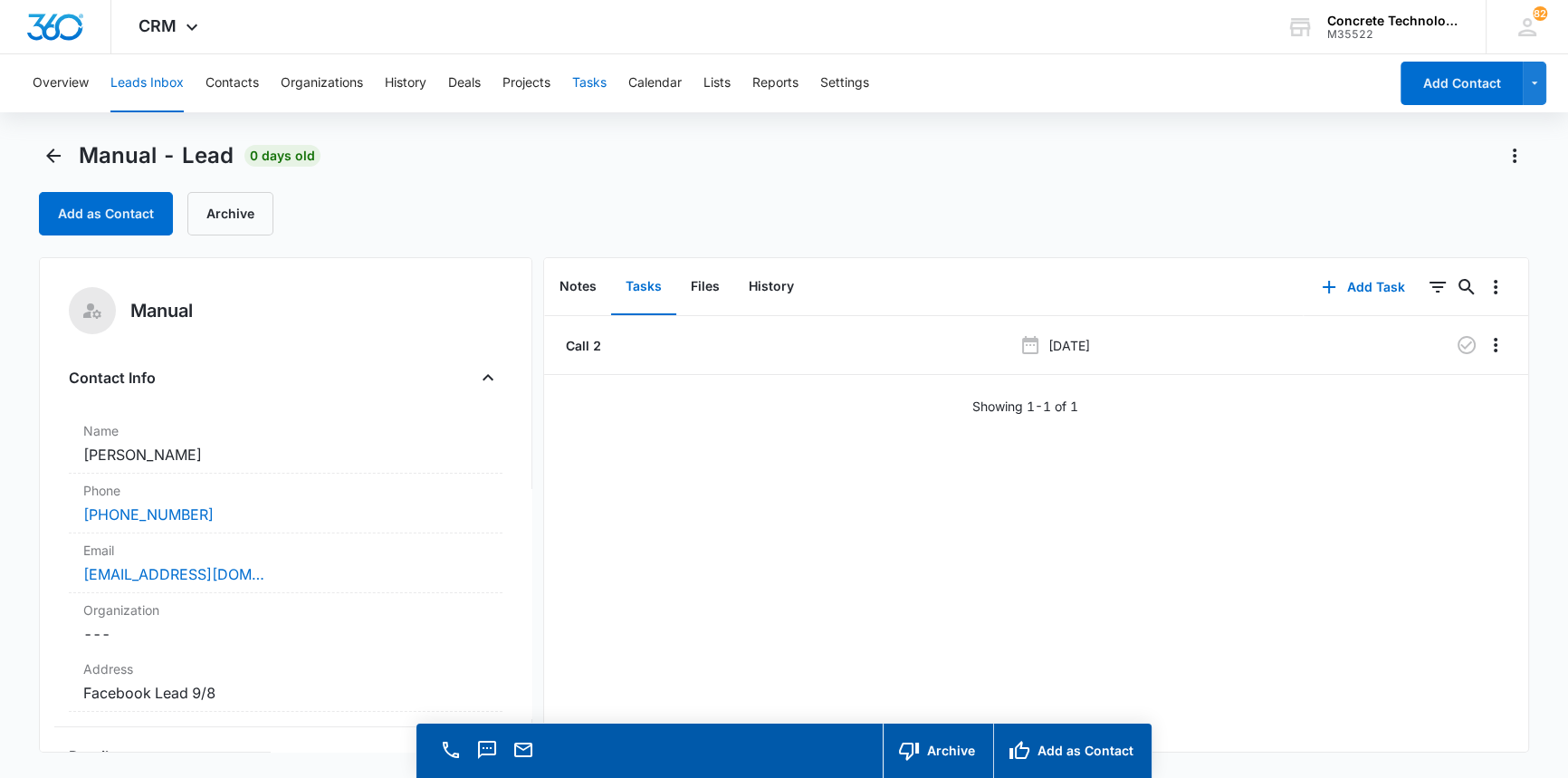
click at [594, 81] on button "Tasks" at bounding box center [588, 83] width 34 height 58
